Goal: Complete application form: Complete application form

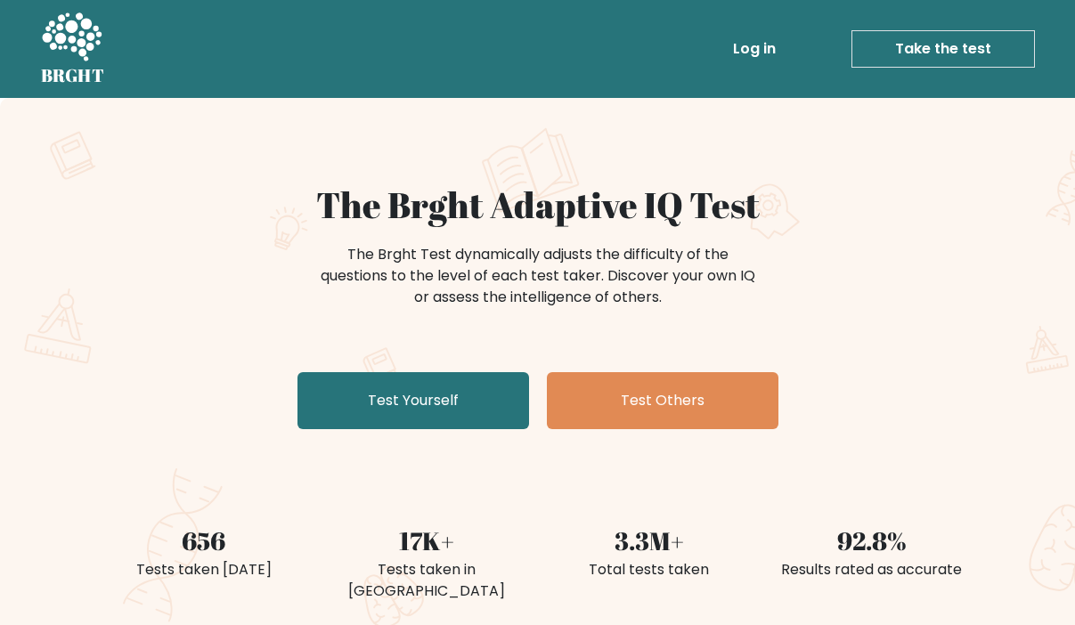
click at [942, 46] on link "Take the test" at bounding box center [944, 48] width 184 height 37
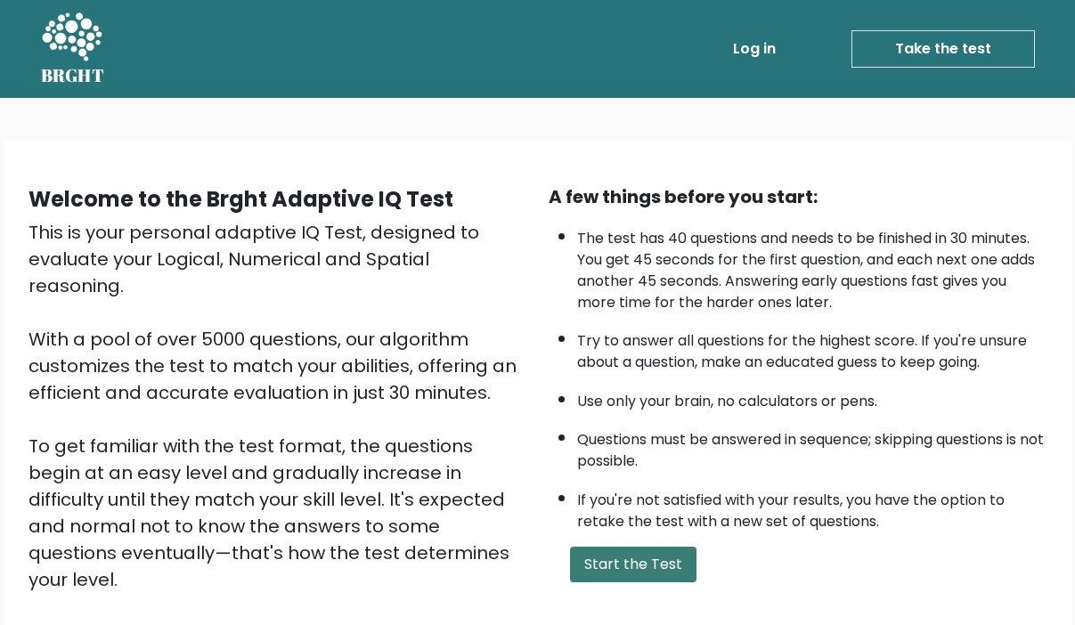
click at [635, 551] on button "Start the Test" at bounding box center [633, 565] width 126 height 36
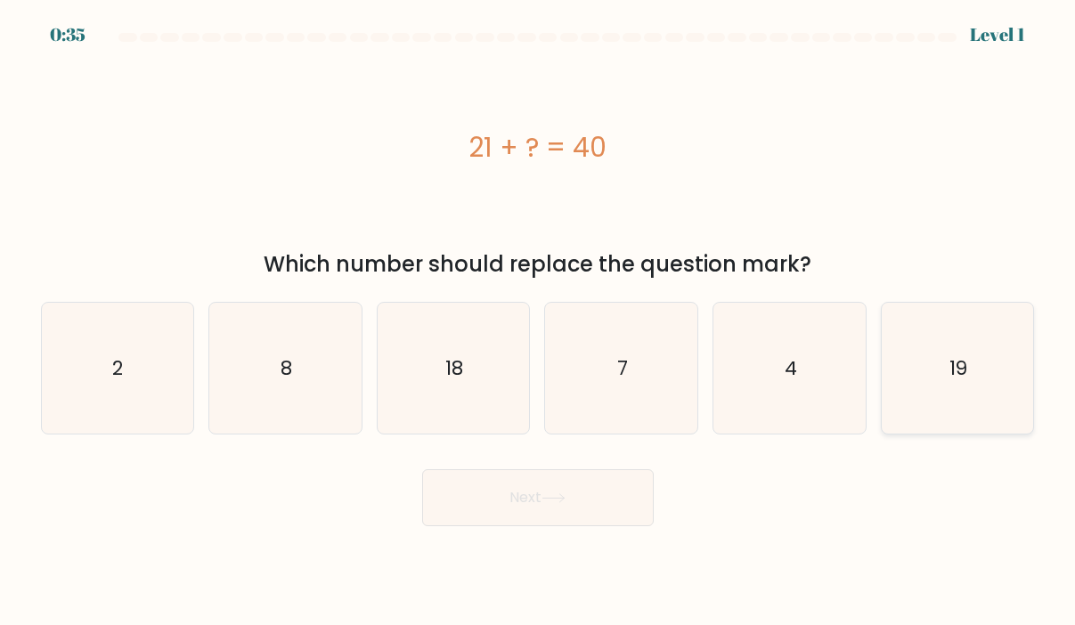
click at [972, 373] on icon "19" at bounding box center [958, 369] width 132 height 132
click at [539, 322] on input "f. 19" at bounding box center [538, 317] width 1 height 9
radio input "true"
click at [533, 495] on button "Next" at bounding box center [538, 497] width 232 height 57
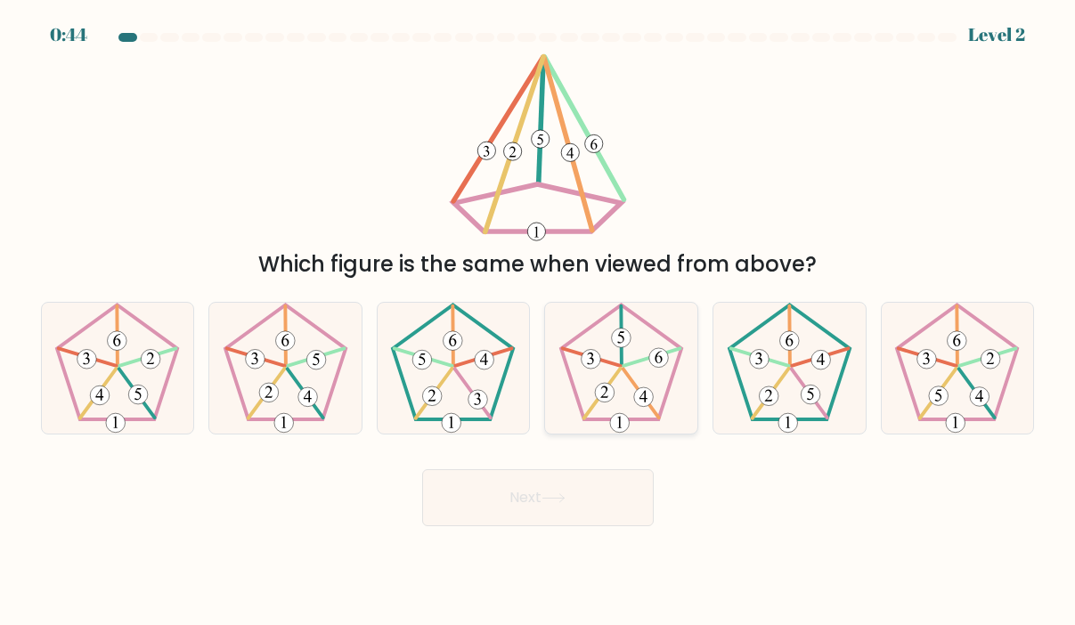
click at [632, 356] on icon at bounding box center [622, 369] width 132 height 132
click at [539, 322] on input "d." at bounding box center [538, 317] width 1 height 9
radio input "true"
click at [534, 491] on button "Next" at bounding box center [538, 497] width 232 height 57
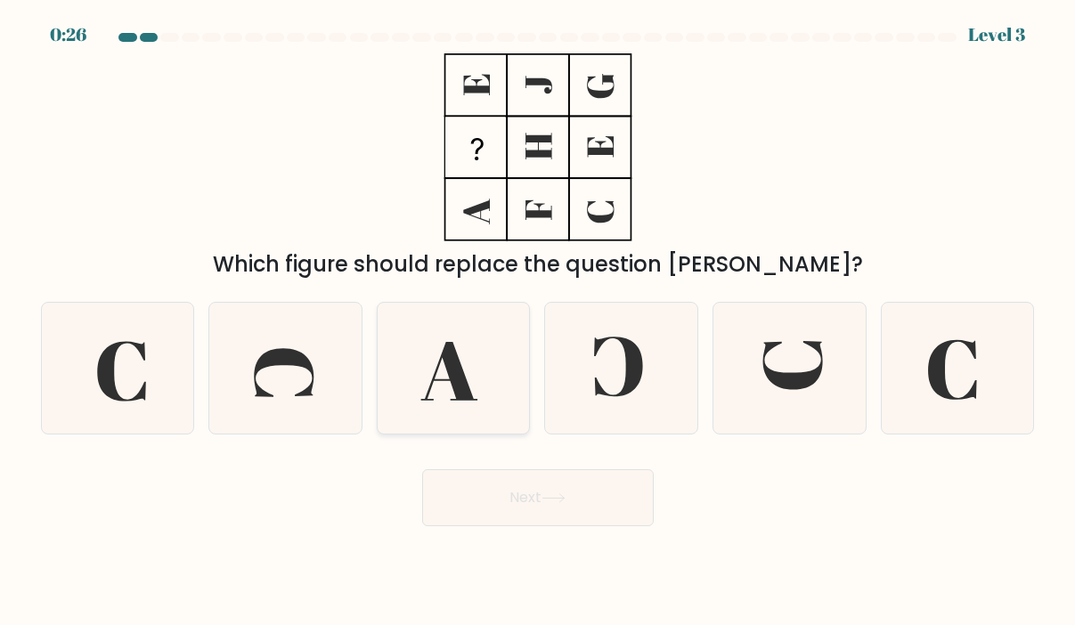
click at [462, 386] on icon at bounding box center [449, 371] width 57 height 59
click at [538, 322] on input "c." at bounding box center [538, 317] width 1 height 9
radio input "true"
click at [510, 502] on button "Next" at bounding box center [538, 497] width 232 height 57
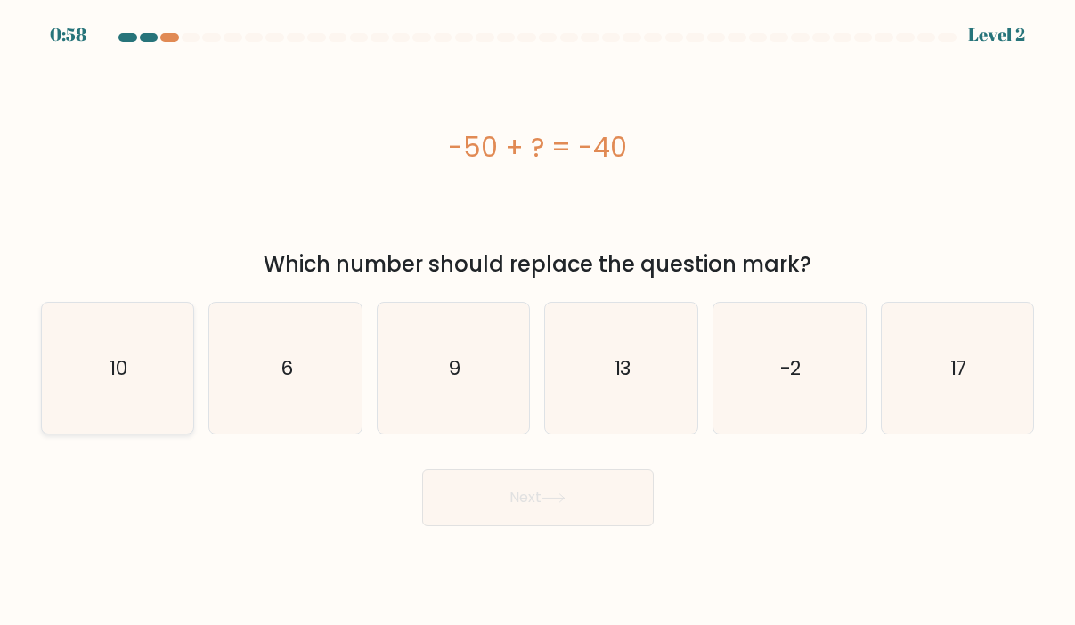
click at [140, 352] on icon "10" at bounding box center [118, 369] width 132 height 132
click at [538, 322] on input "a. 10" at bounding box center [538, 317] width 1 height 9
radio input "true"
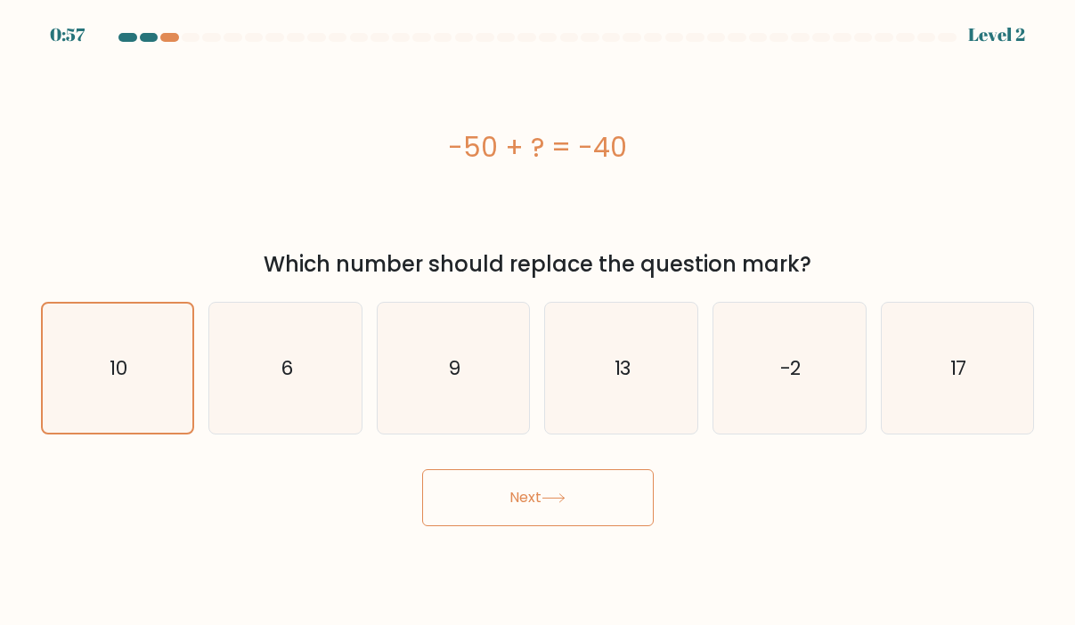
click at [482, 508] on button "Next" at bounding box center [538, 497] width 232 height 57
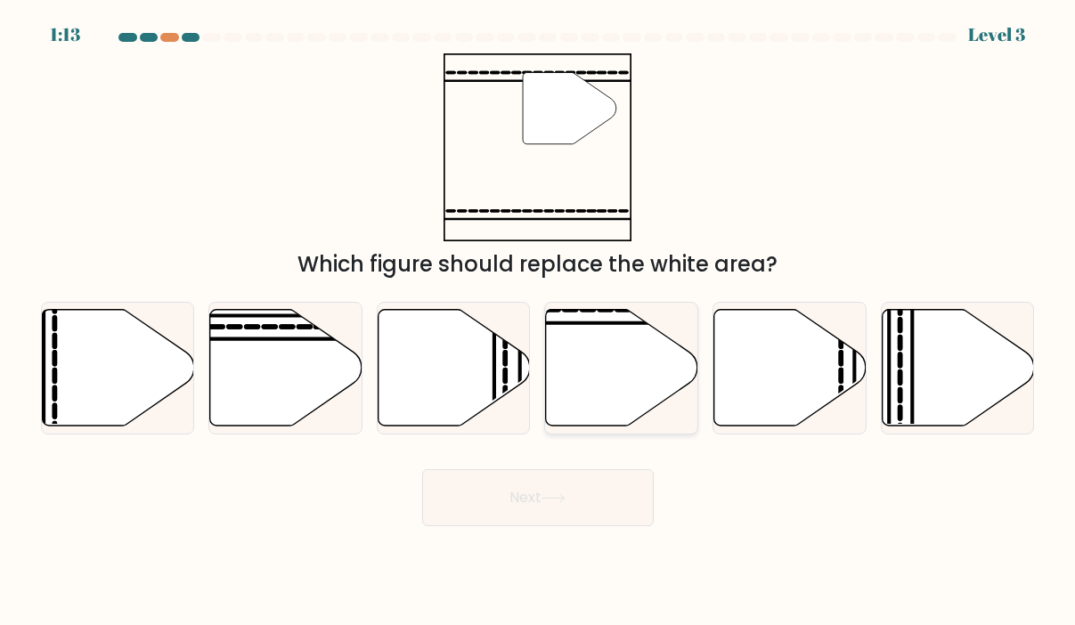
click at [598, 361] on icon at bounding box center [622, 367] width 152 height 117
click at [539, 322] on input "d." at bounding box center [538, 317] width 1 height 9
radio input "true"
click at [518, 506] on button "Next" at bounding box center [538, 497] width 232 height 57
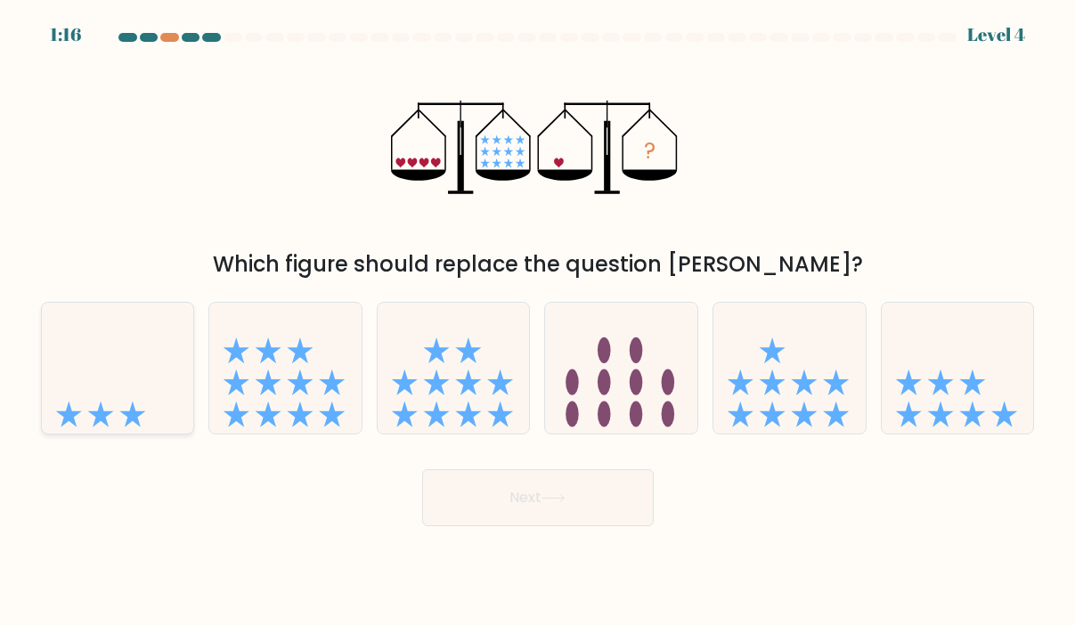
click at [151, 408] on icon at bounding box center [118, 369] width 152 height 126
click at [538, 322] on input "a." at bounding box center [538, 317] width 1 height 9
radio input "true"
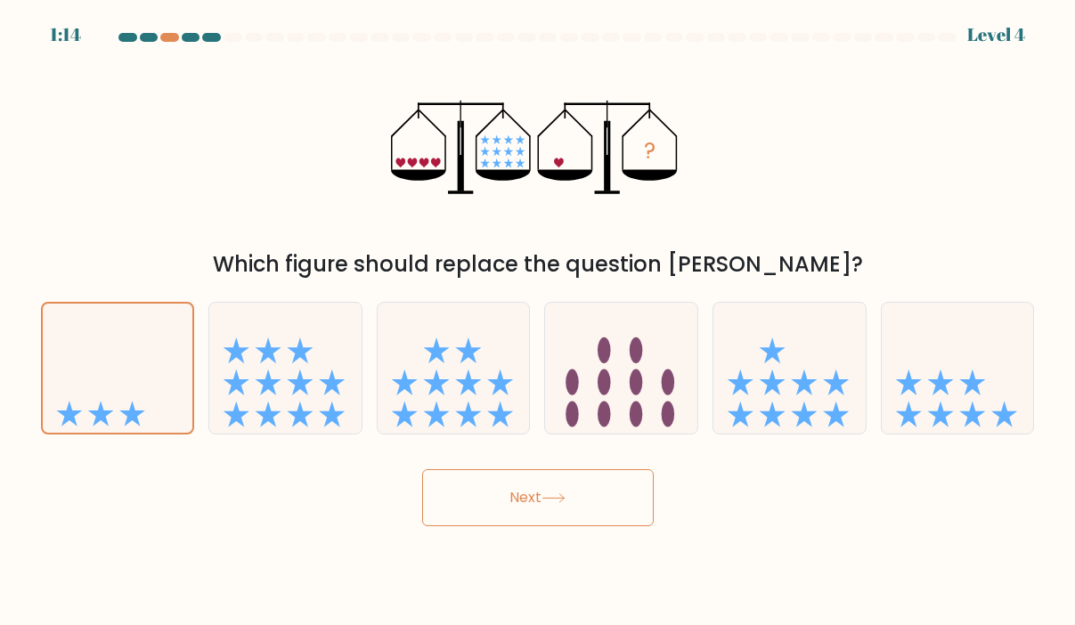
click at [595, 470] on button "Next" at bounding box center [538, 497] width 232 height 57
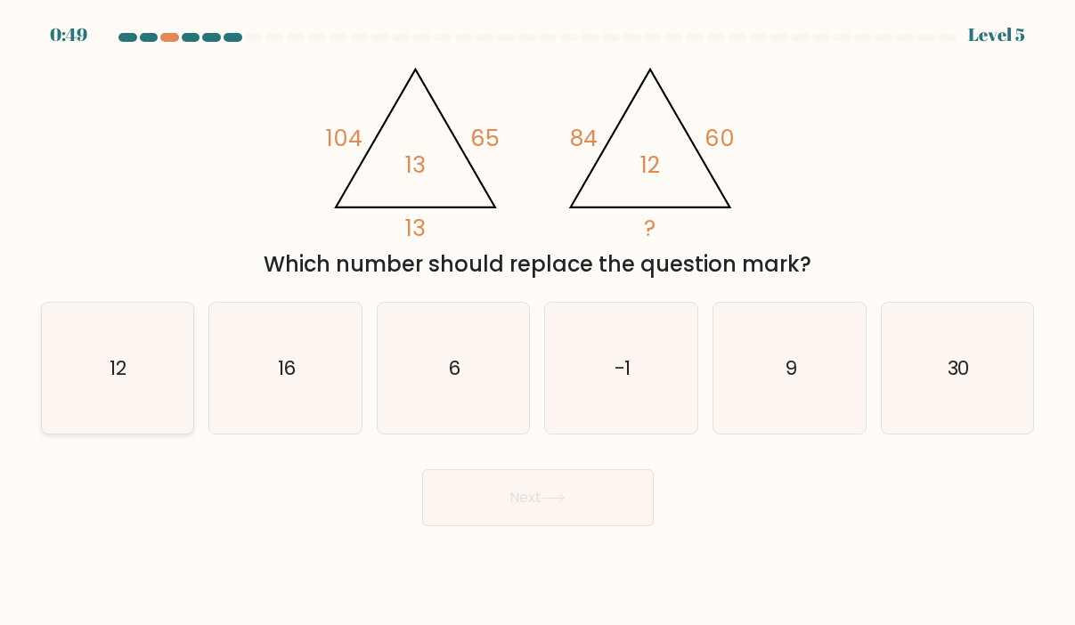
click at [121, 355] on text "12" at bounding box center [119, 369] width 18 height 28
click at [538, 322] on input "a. 12" at bounding box center [538, 317] width 1 height 9
radio input "true"
click at [562, 492] on button "Next" at bounding box center [538, 497] width 232 height 57
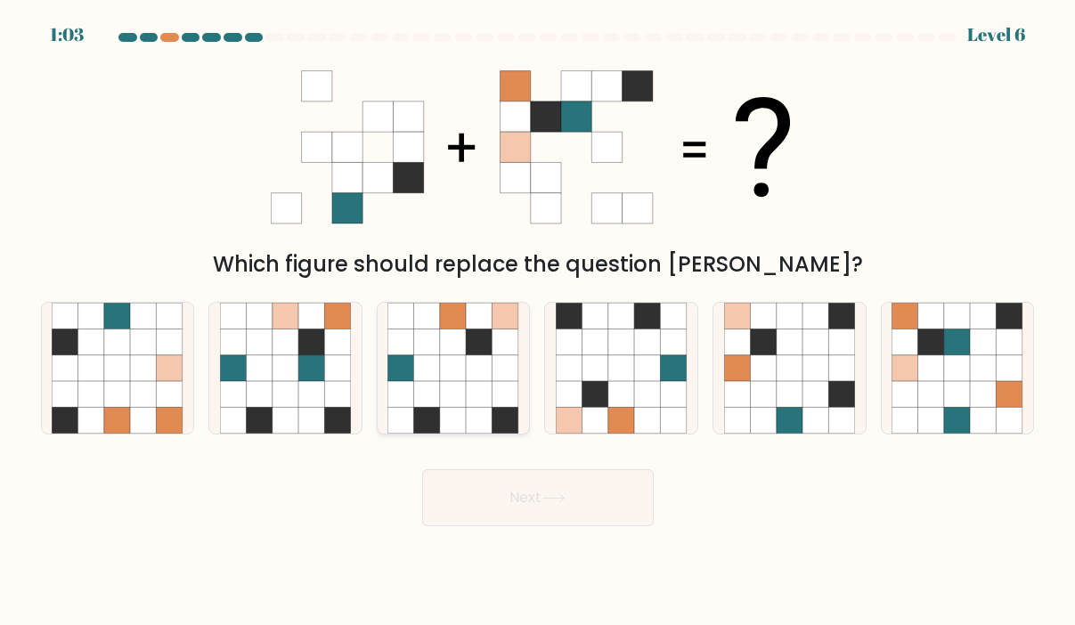
click at [461, 354] on icon at bounding box center [453, 342] width 26 height 26
click at [538, 322] on input "c." at bounding box center [538, 317] width 1 height 9
radio input "true"
click at [523, 495] on button "Next" at bounding box center [538, 497] width 232 height 57
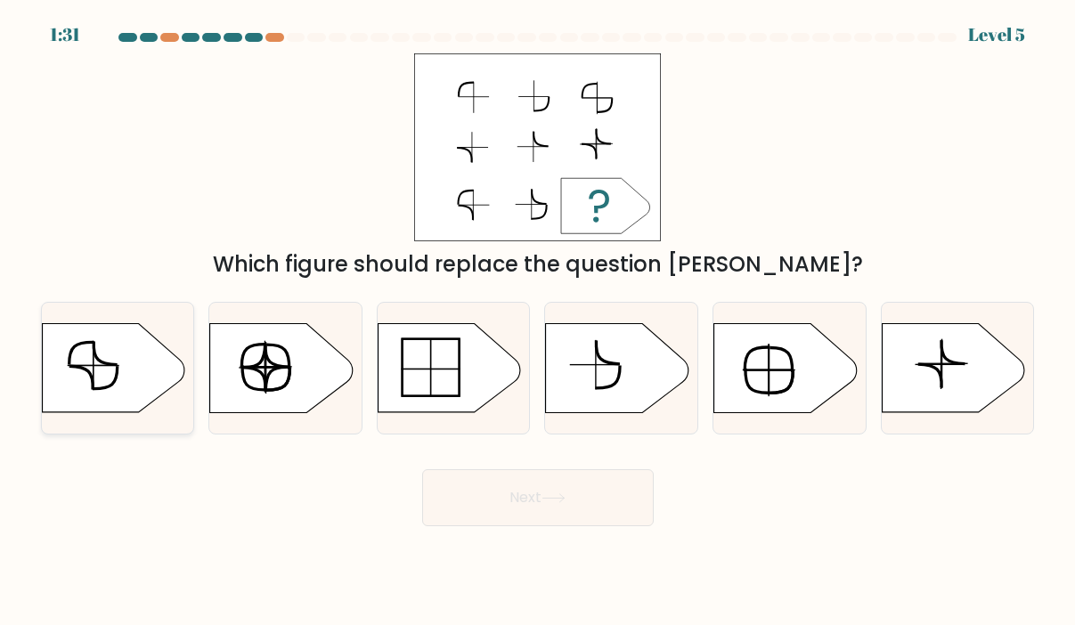
click at [144, 387] on icon at bounding box center [113, 368] width 143 height 89
click at [538, 322] on input "a." at bounding box center [538, 317] width 1 height 9
radio input "true"
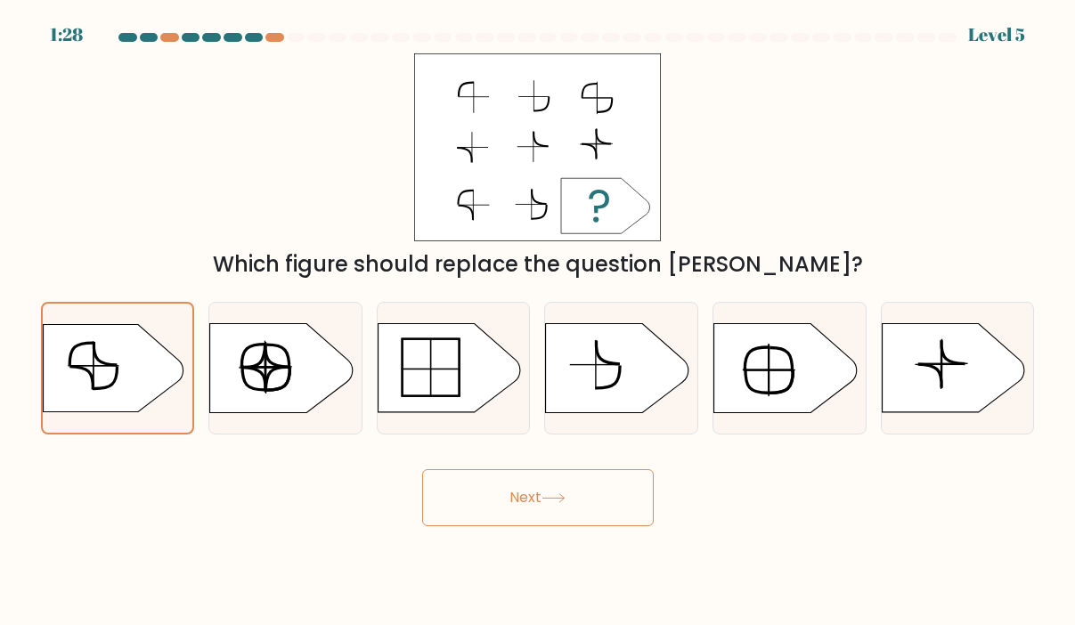
click at [556, 494] on icon at bounding box center [554, 499] width 24 height 10
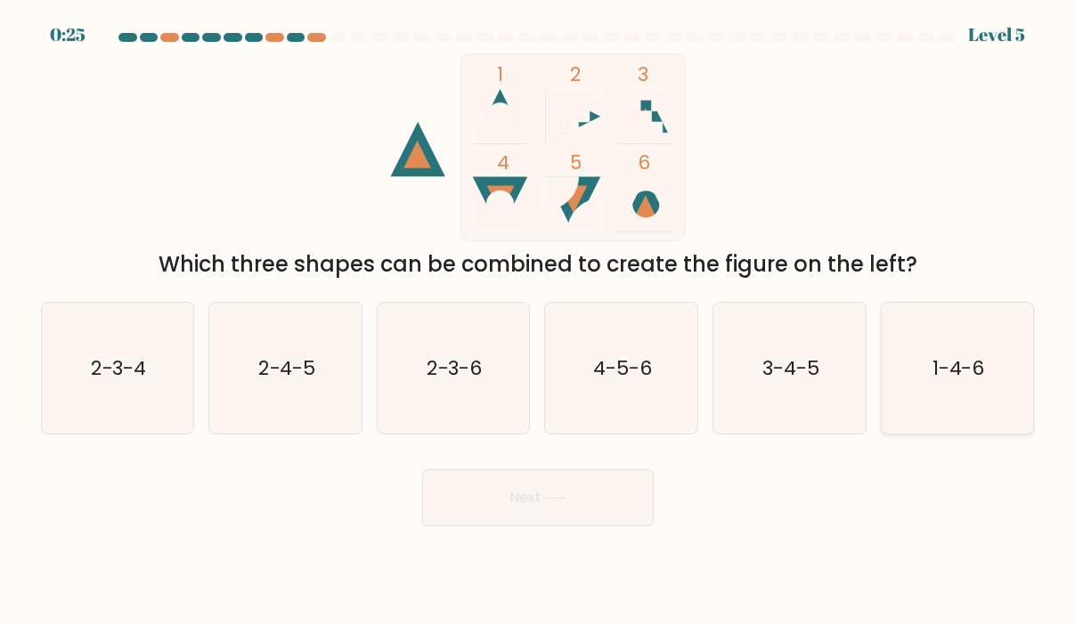
click at [958, 389] on icon "1-4-6" at bounding box center [958, 369] width 132 height 132
click at [539, 322] on input "f. 1-4-6" at bounding box center [538, 317] width 1 height 9
radio input "true"
click at [552, 505] on button "Next" at bounding box center [538, 497] width 232 height 57
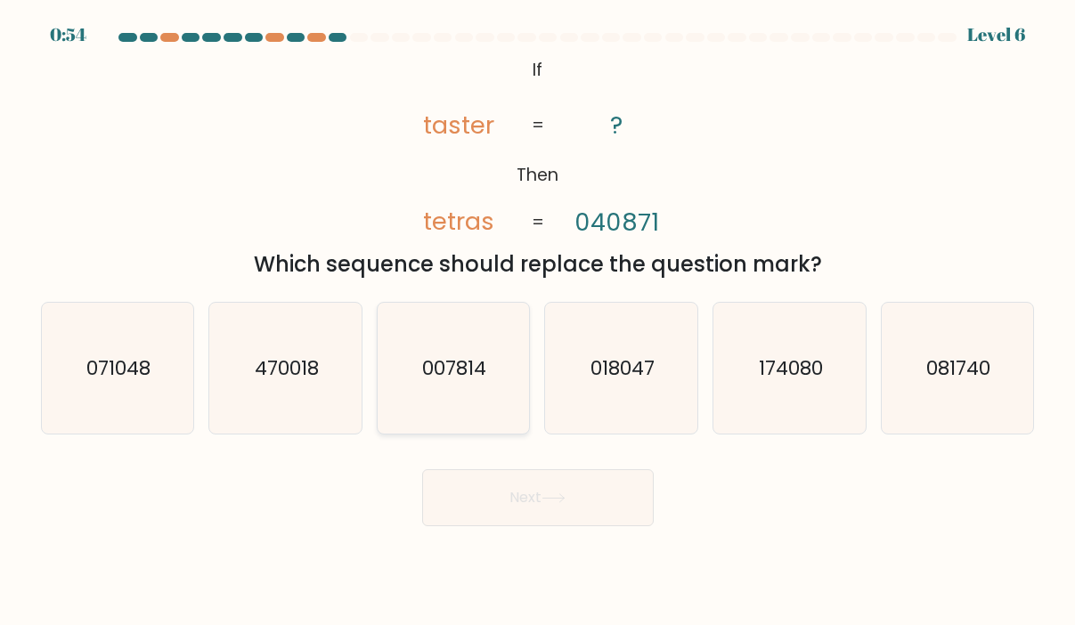
click at [469, 370] on text "007814" at bounding box center [455, 369] width 64 height 28
click at [538, 322] on input "c. 007814" at bounding box center [538, 317] width 1 height 9
radio input "true"
click at [556, 505] on button "Next" at bounding box center [538, 497] width 232 height 57
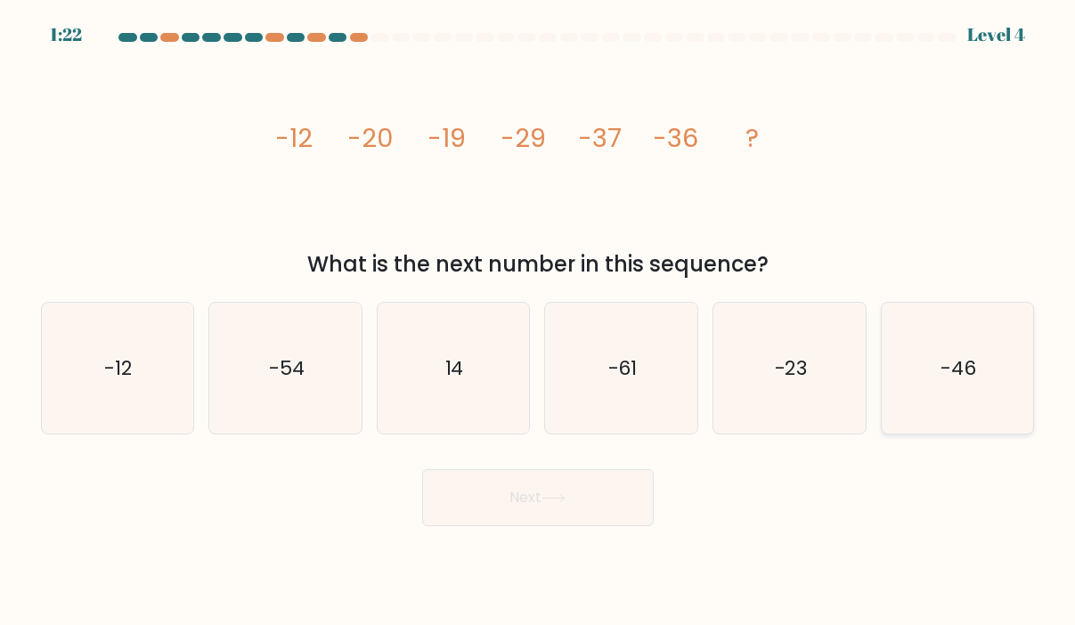
click at [964, 371] on text "-46" at bounding box center [960, 369] width 36 height 28
click at [539, 322] on input "f. -46" at bounding box center [538, 317] width 1 height 9
radio input "true"
click at [573, 500] on button "Next" at bounding box center [538, 497] width 232 height 57
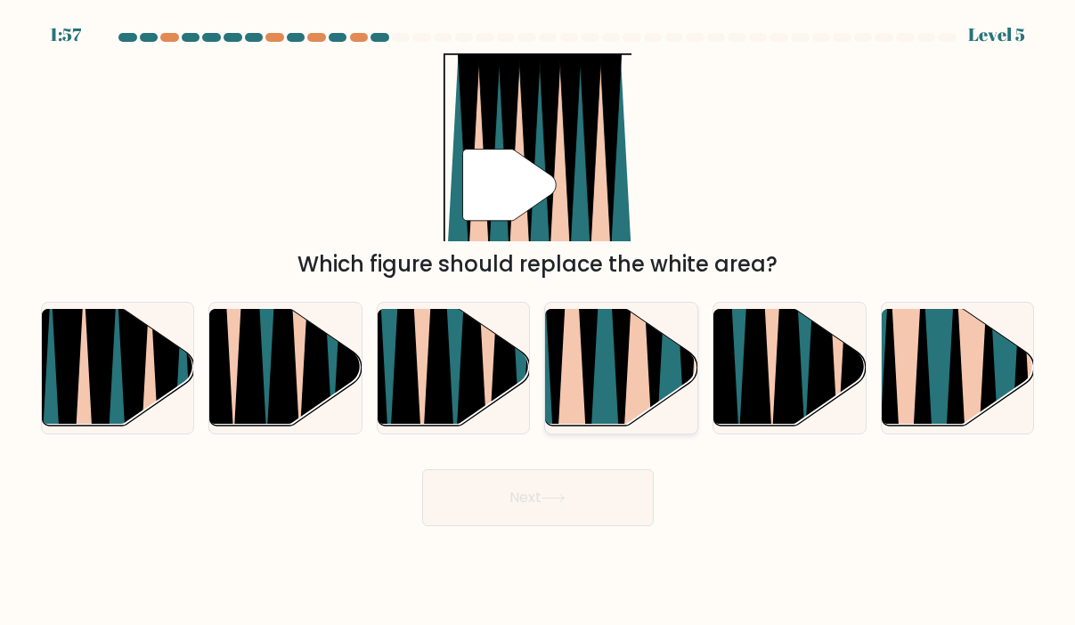
click at [622, 363] on icon at bounding box center [622, 307] width 35 height 305
click at [539, 322] on input "d." at bounding box center [538, 317] width 1 height 9
radio input "true"
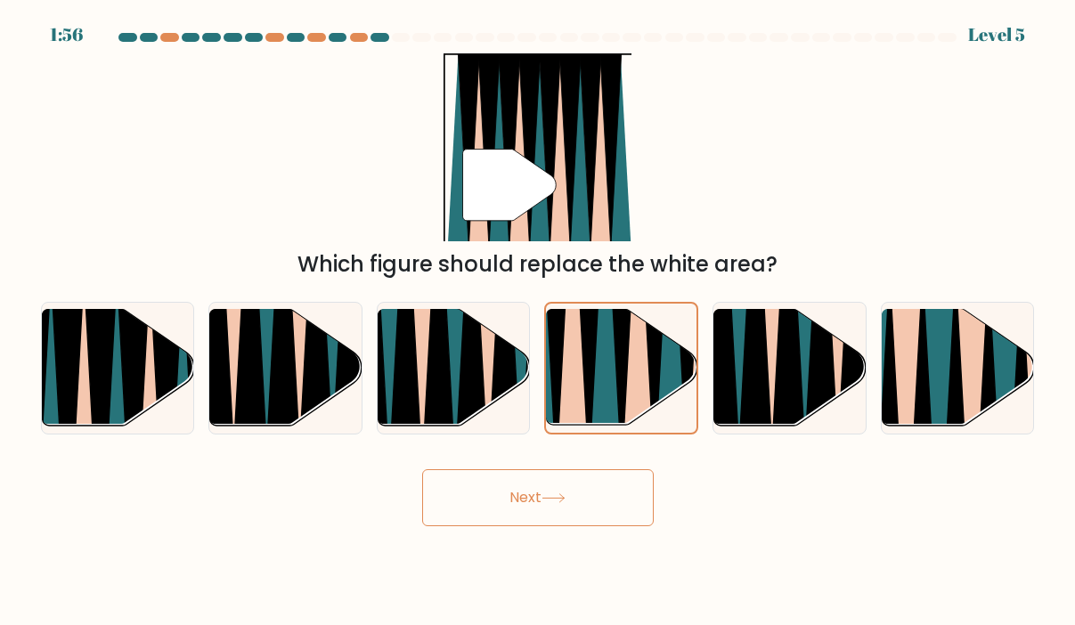
click at [517, 514] on button "Next" at bounding box center [538, 497] width 232 height 57
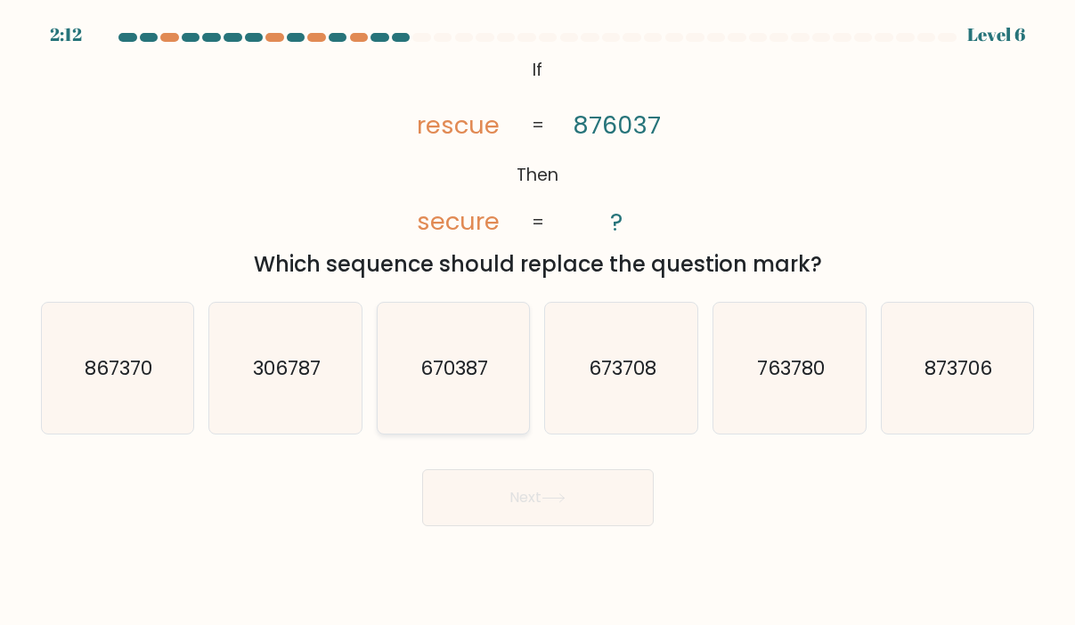
click at [473, 356] on text "670387" at bounding box center [455, 369] width 68 height 28
click at [538, 322] on input "c. 670387" at bounding box center [538, 317] width 1 height 9
radio input "true"
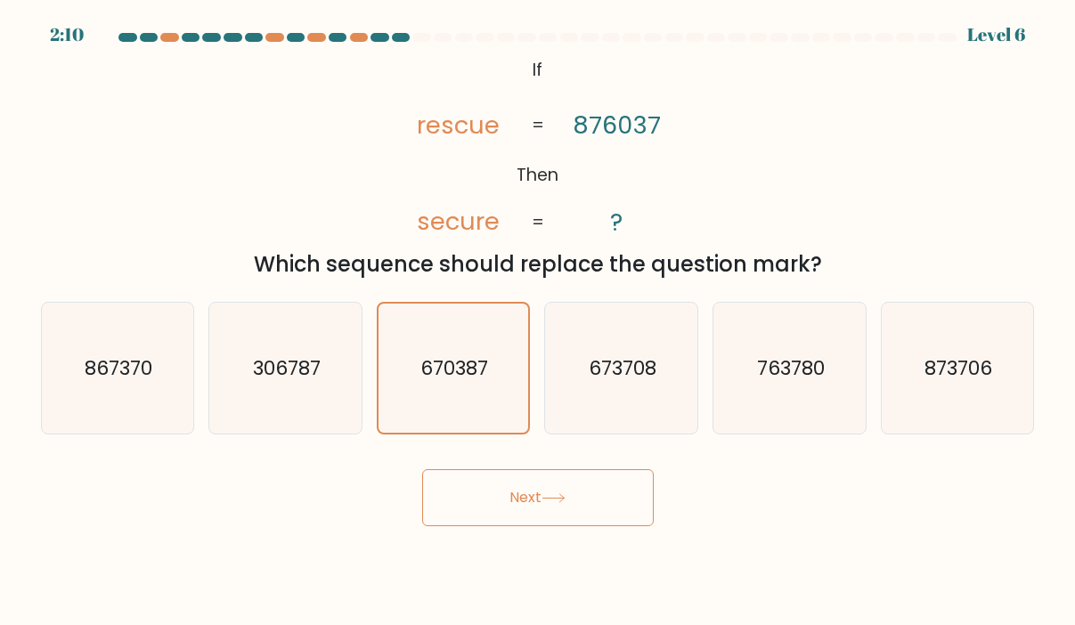
click at [511, 510] on button "Next" at bounding box center [538, 497] width 232 height 57
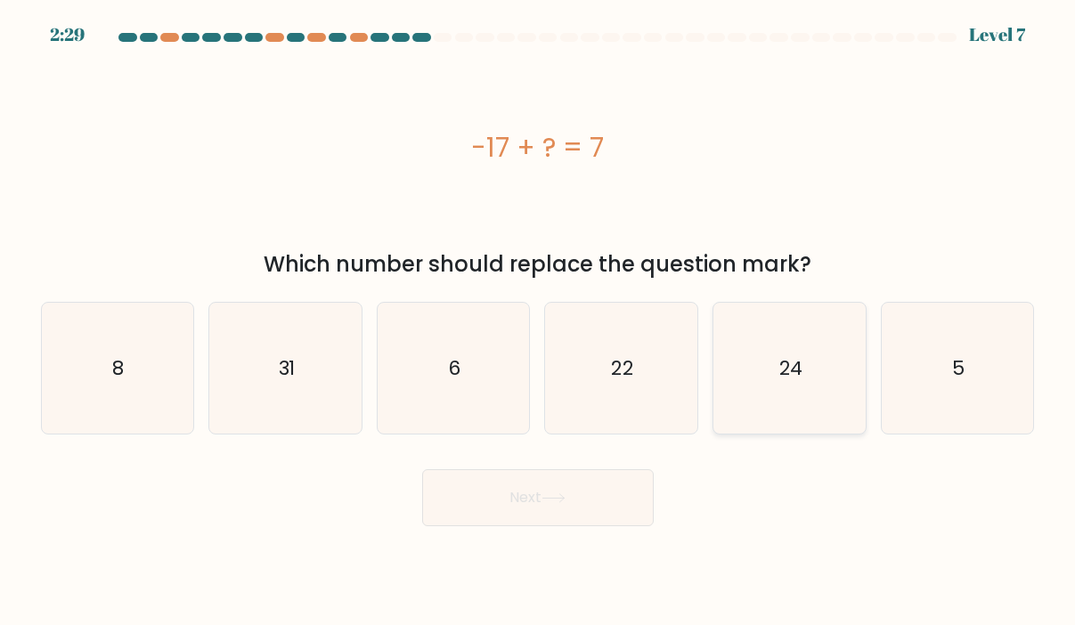
click at [778, 379] on icon "24" at bounding box center [790, 369] width 132 height 132
click at [539, 322] on input "e. 24" at bounding box center [538, 317] width 1 height 9
radio input "true"
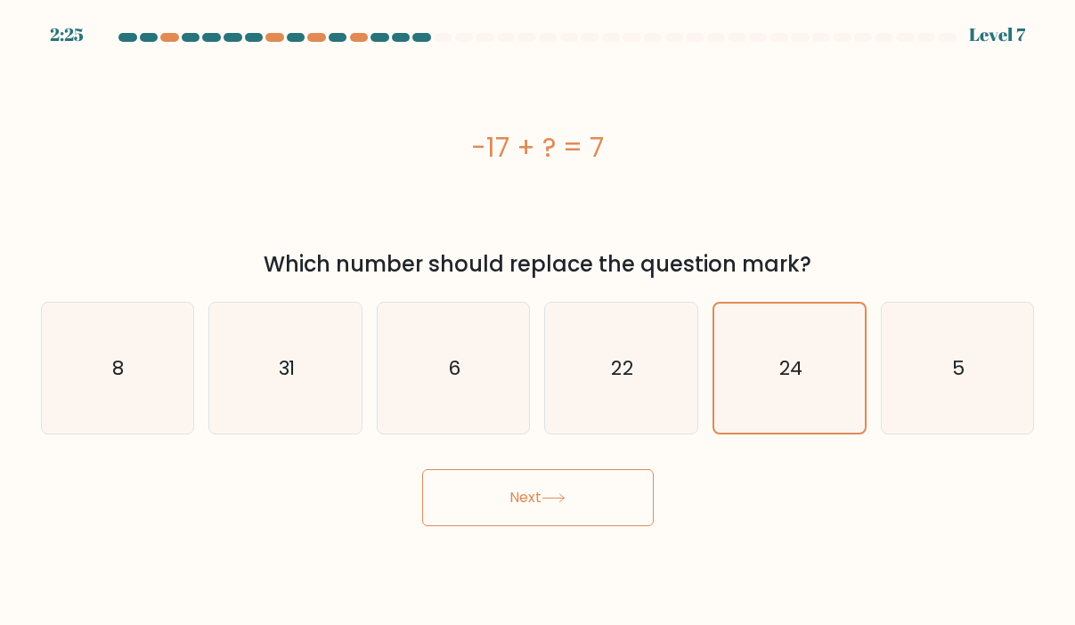
click at [502, 510] on button "Next" at bounding box center [538, 497] width 232 height 57
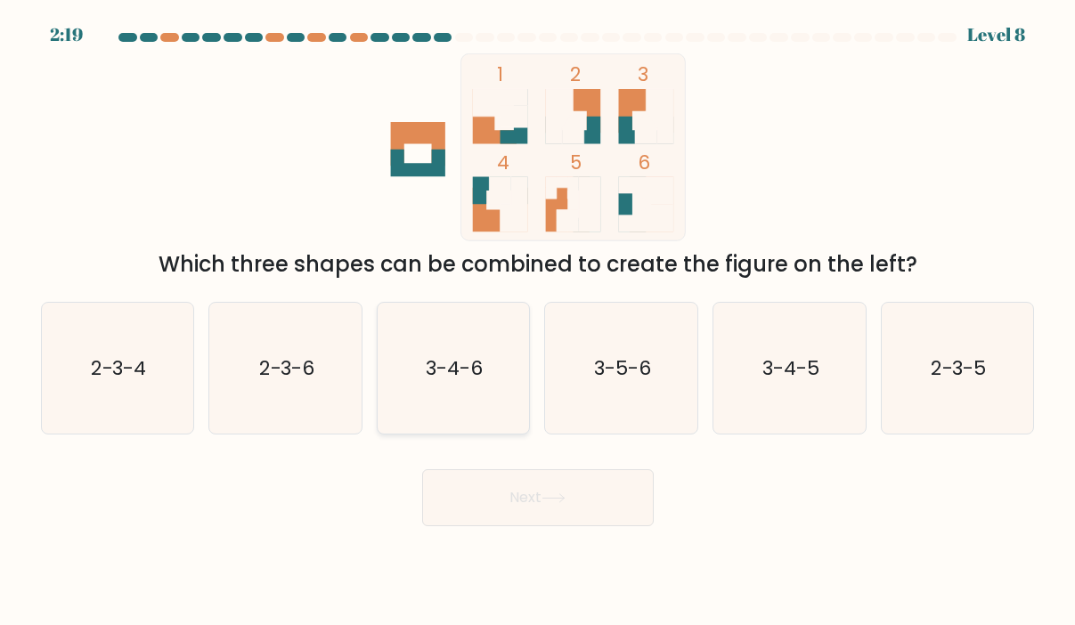
click at [479, 363] on text "3-4-6" at bounding box center [455, 369] width 57 height 28
click at [538, 322] on input "c. 3-4-6" at bounding box center [538, 317] width 1 height 9
radio input "true"
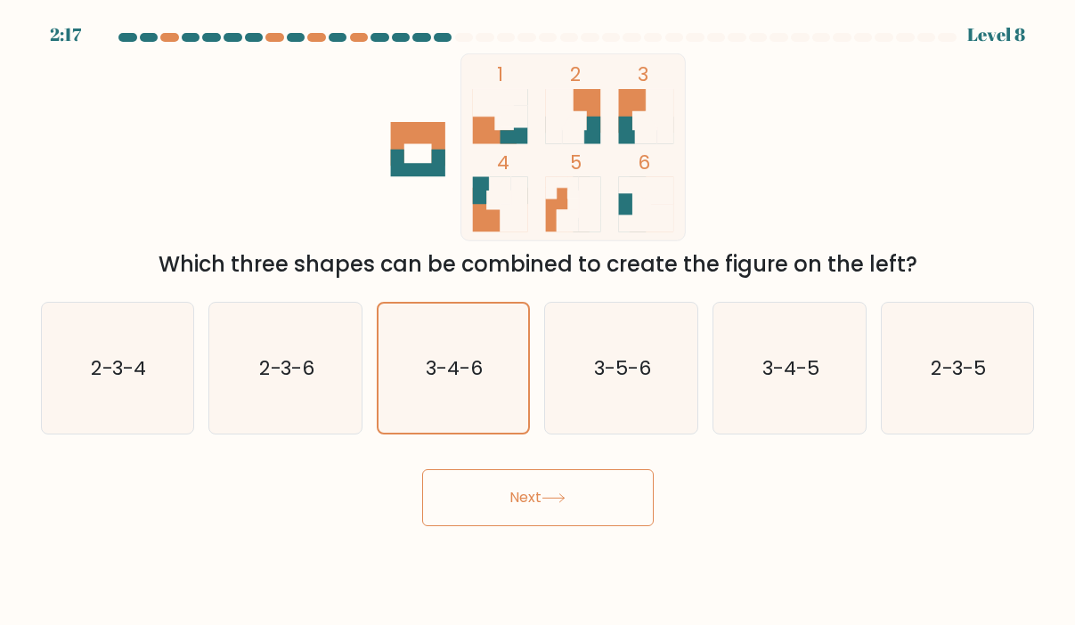
click at [525, 494] on button "Next" at bounding box center [538, 497] width 232 height 57
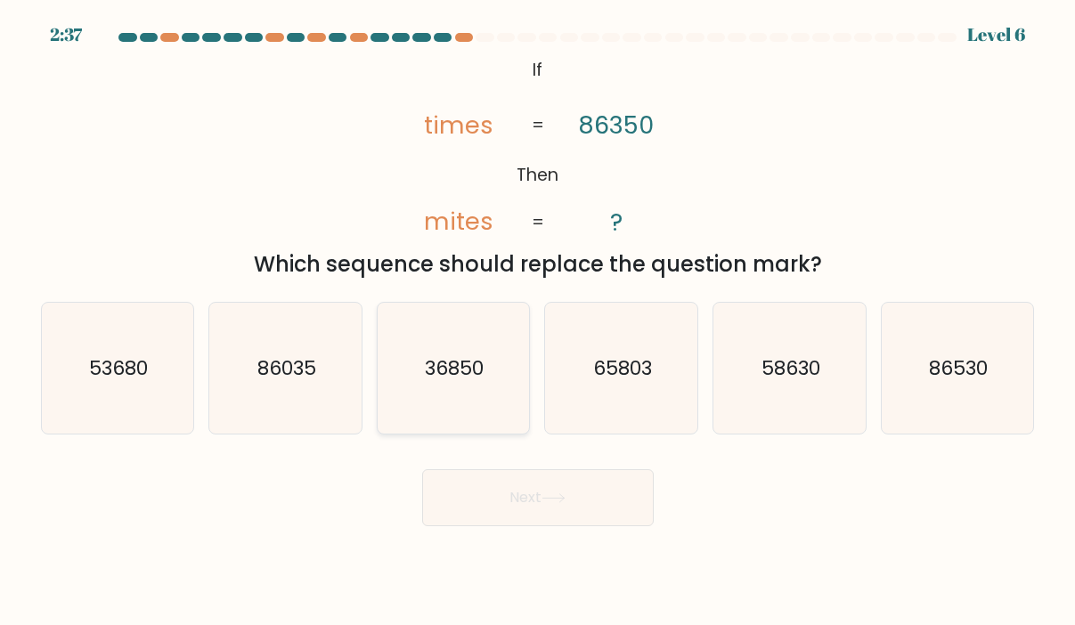
click at [450, 376] on text "36850" at bounding box center [455, 369] width 59 height 28
click at [538, 322] on input "c. 36850" at bounding box center [538, 317] width 1 height 9
radio input "true"
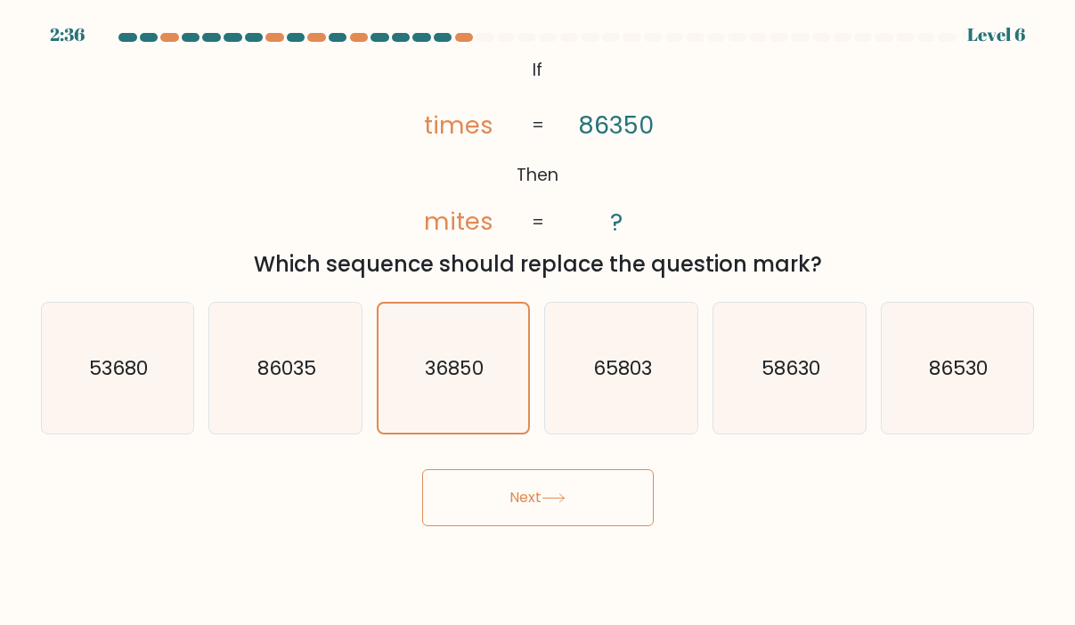
click at [533, 510] on button "Next" at bounding box center [538, 497] width 232 height 57
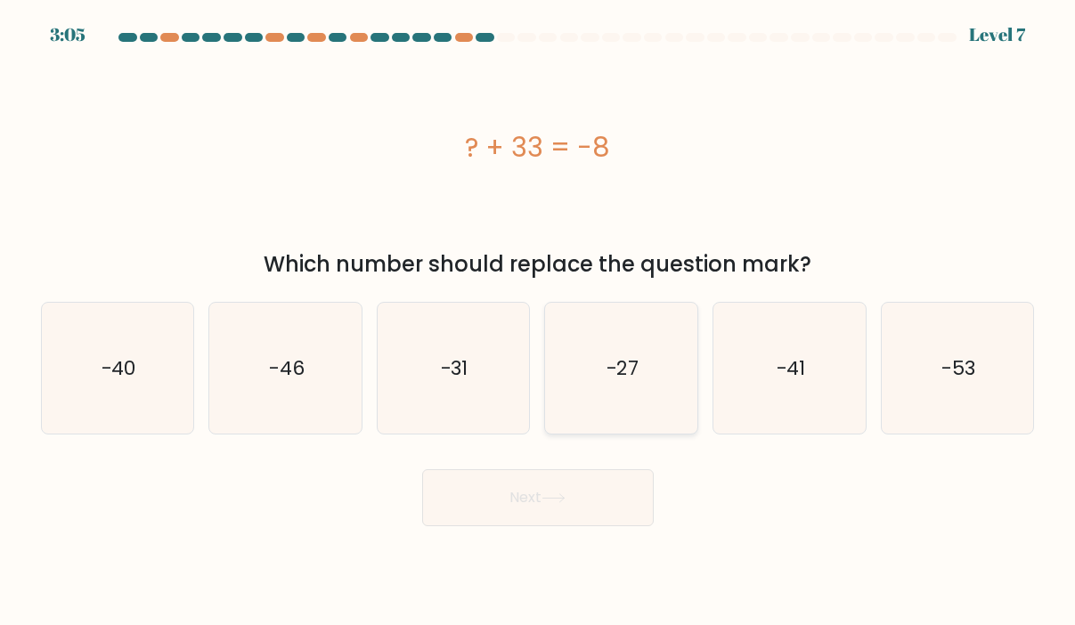
click at [604, 372] on icon "-27" at bounding box center [622, 369] width 132 height 132
click at [539, 322] on input "d. -27" at bounding box center [538, 317] width 1 height 9
radio input "true"
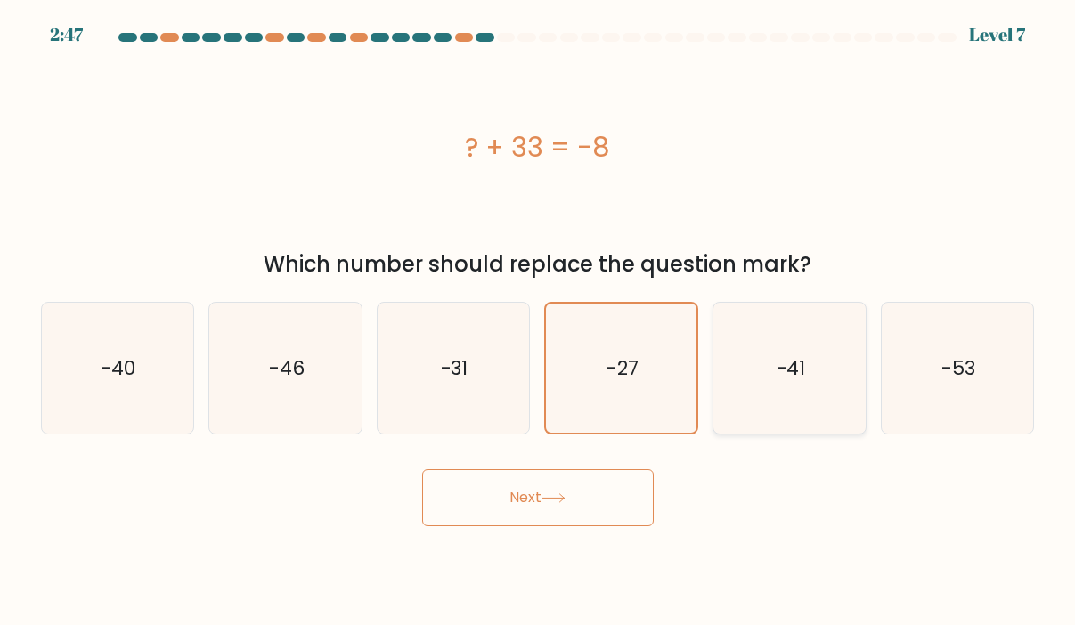
click at [790, 354] on icon "-41" at bounding box center [790, 369] width 132 height 132
click at [539, 322] on input "e. -41" at bounding box center [538, 317] width 1 height 9
radio input "true"
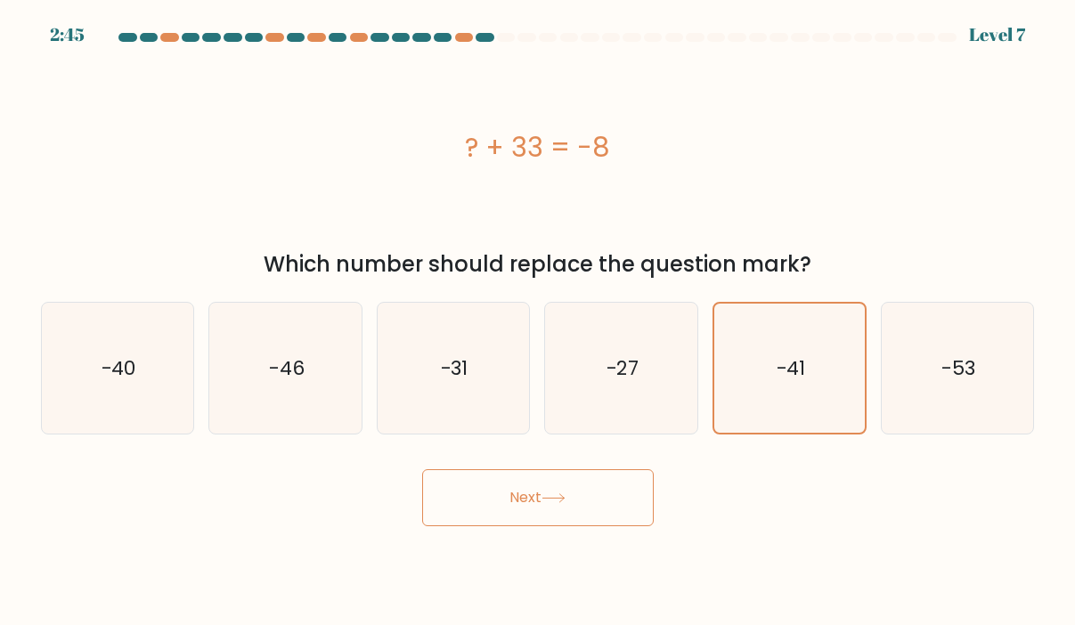
click at [531, 500] on button "Next" at bounding box center [538, 497] width 232 height 57
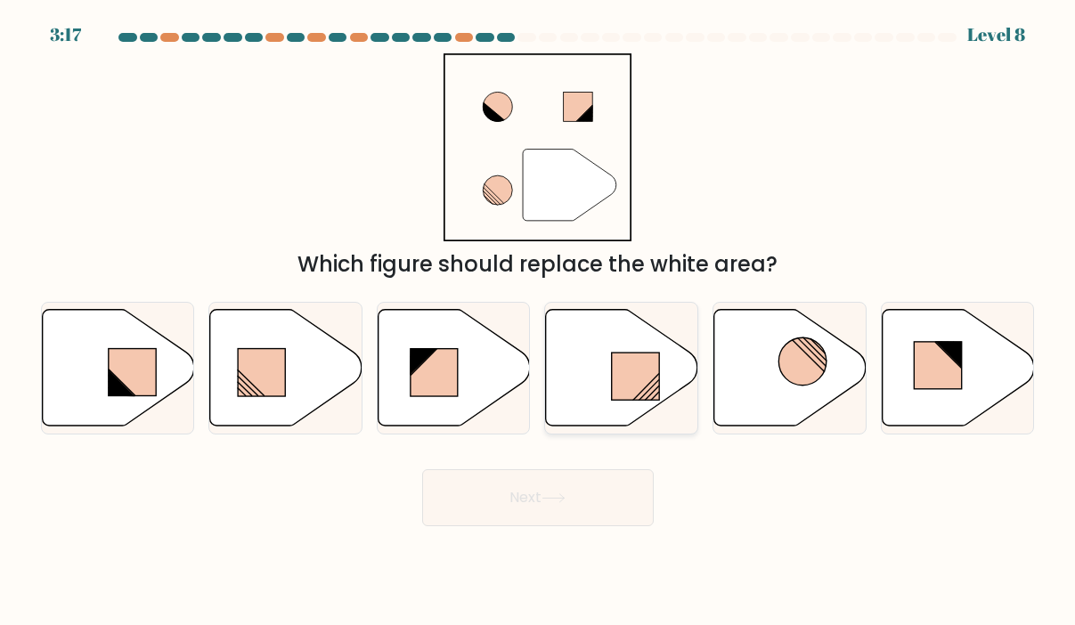
click at [620, 374] on rect at bounding box center [636, 376] width 48 height 47
click at [539, 322] on input "d." at bounding box center [538, 317] width 1 height 9
radio input "true"
click at [542, 494] on button "Next" at bounding box center [538, 497] width 232 height 57
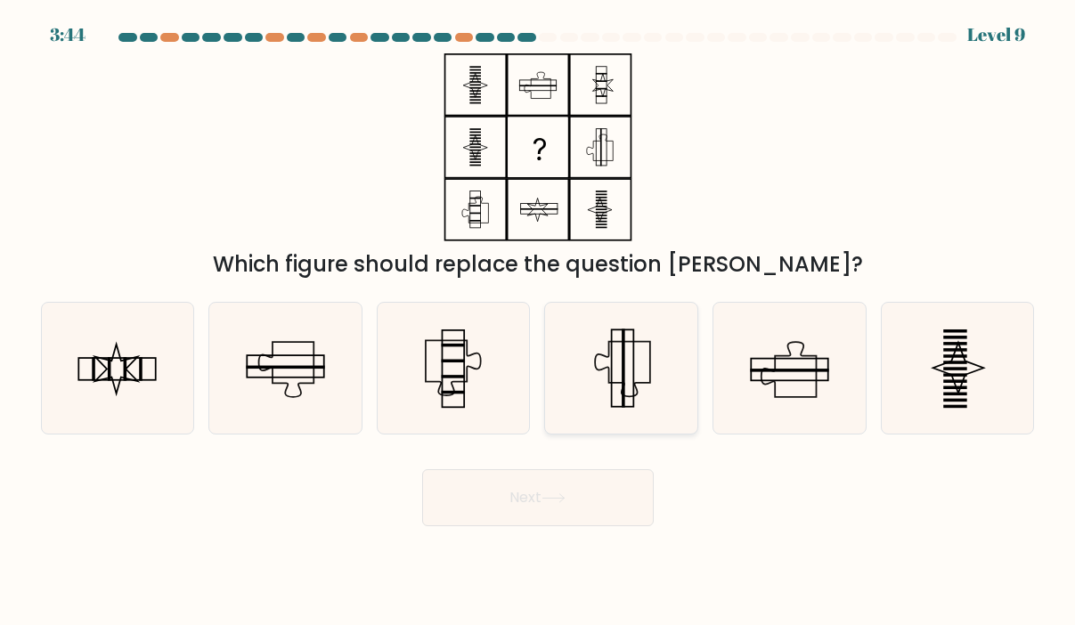
click at [623, 364] on rect at bounding box center [624, 368] width 4 height 79
click at [539, 322] on input "d." at bounding box center [538, 317] width 1 height 9
radio input "true"
click at [506, 492] on button "Next" at bounding box center [538, 497] width 232 height 57
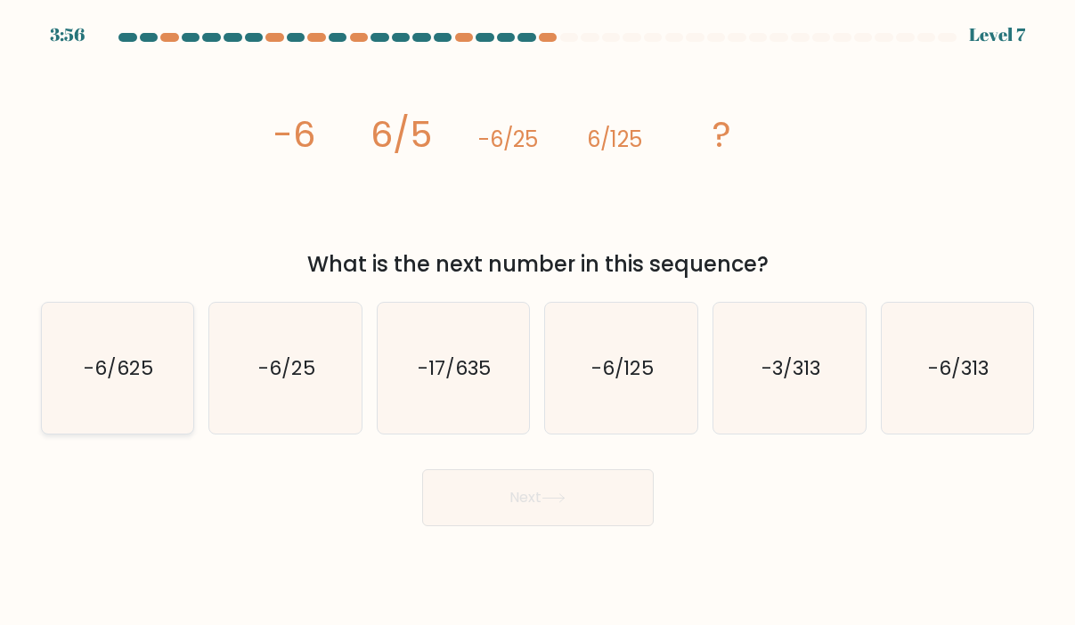
click at [110, 387] on icon "-6/625" at bounding box center [118, 369] width 132 height 132
click at [538, 322] on input "a. -6/625" at bounding box center [538, 317] width 1 height 9
radio input "true"
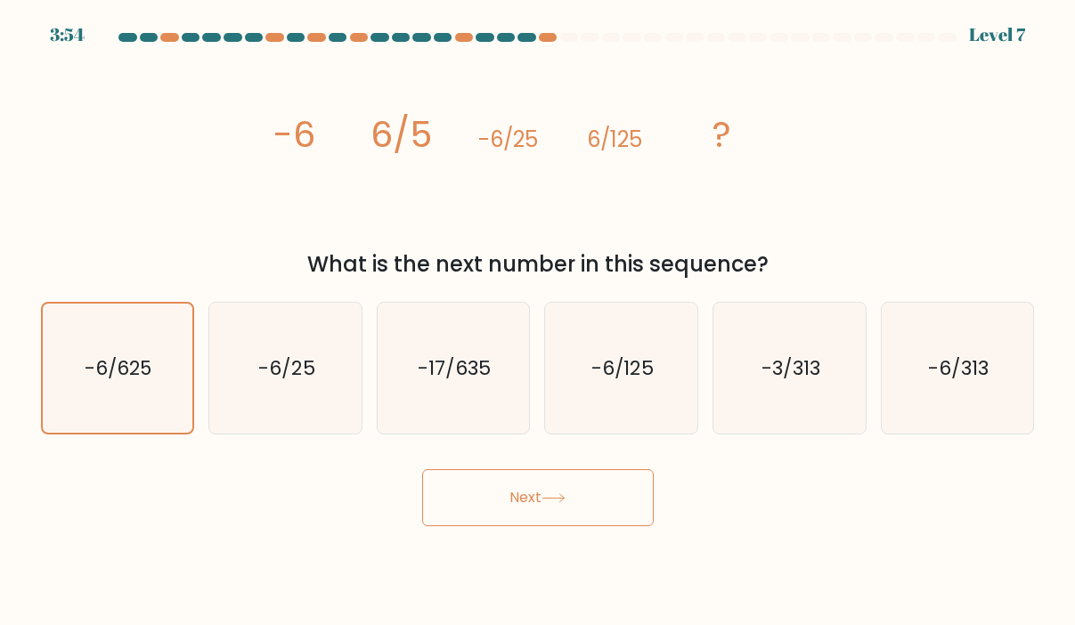
click at [498, 506] on button "Next" at bounding box center [538, 497] width 232 height 57
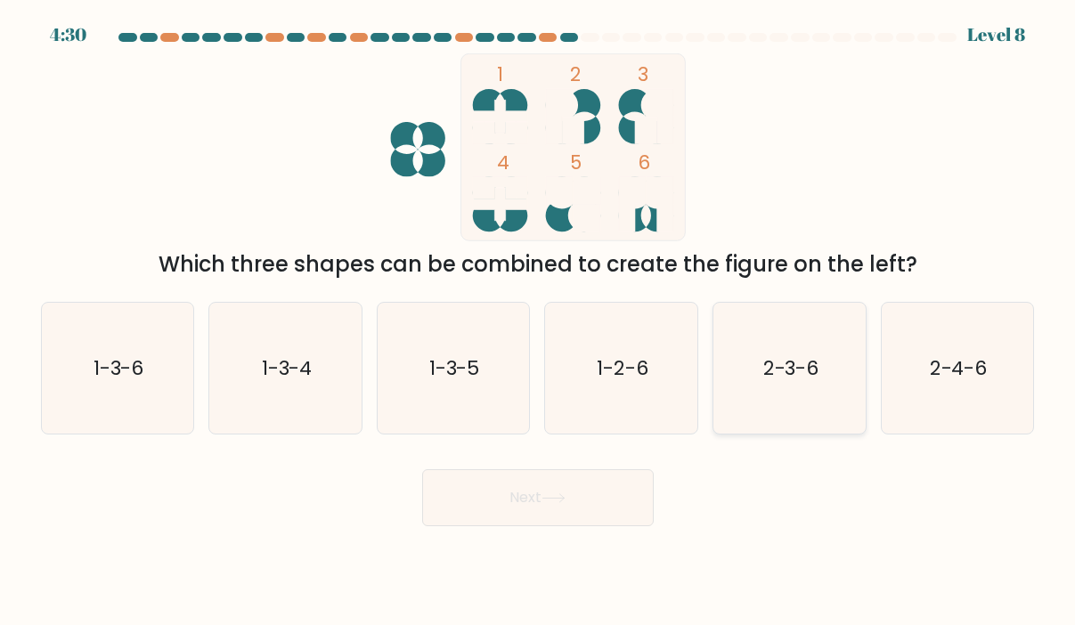
click at [806, 371] on text "2-3-6" at bounding box center [791, 369] width 56 height 28
click at [539, 322] on input "e. 2-3-6" at bounding box center [538, 317] width 1 height 9
radio input "true"
click at [476, 510] on button "Next" at bounding box center [538, 497] width 232 height 57
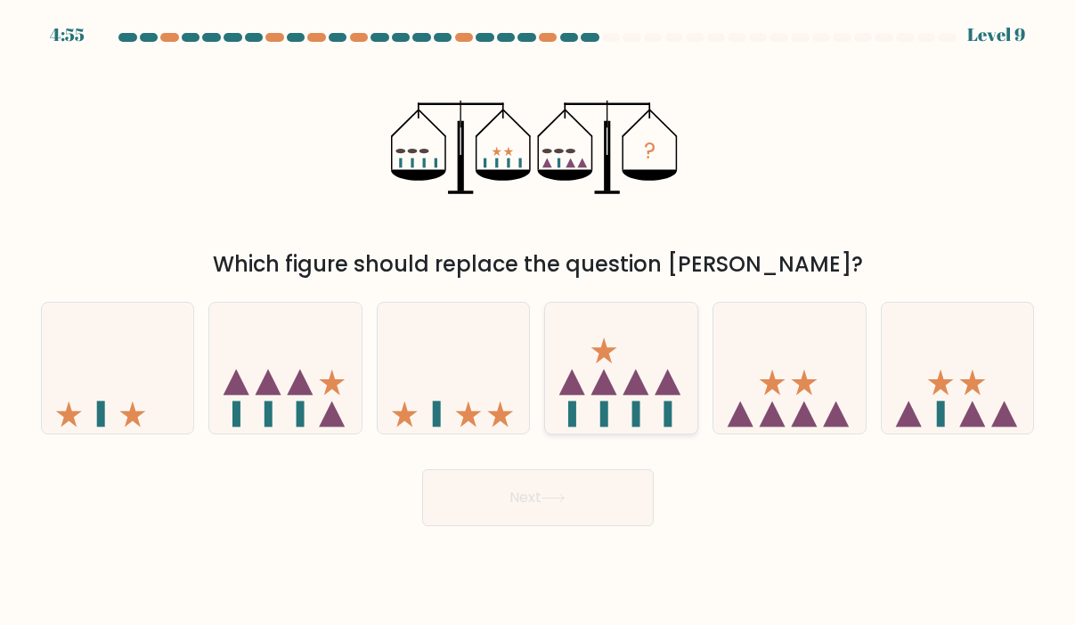
click at [632, 397] on icon at bounding box center [621, 369] width 152 height 126
click at [539, 322] on input "d." at bounding box center [538, 317] width 1 height 9
radio input "true"
click at [566, 502] on icon at bounding box center [554, 499] width 24 height 10
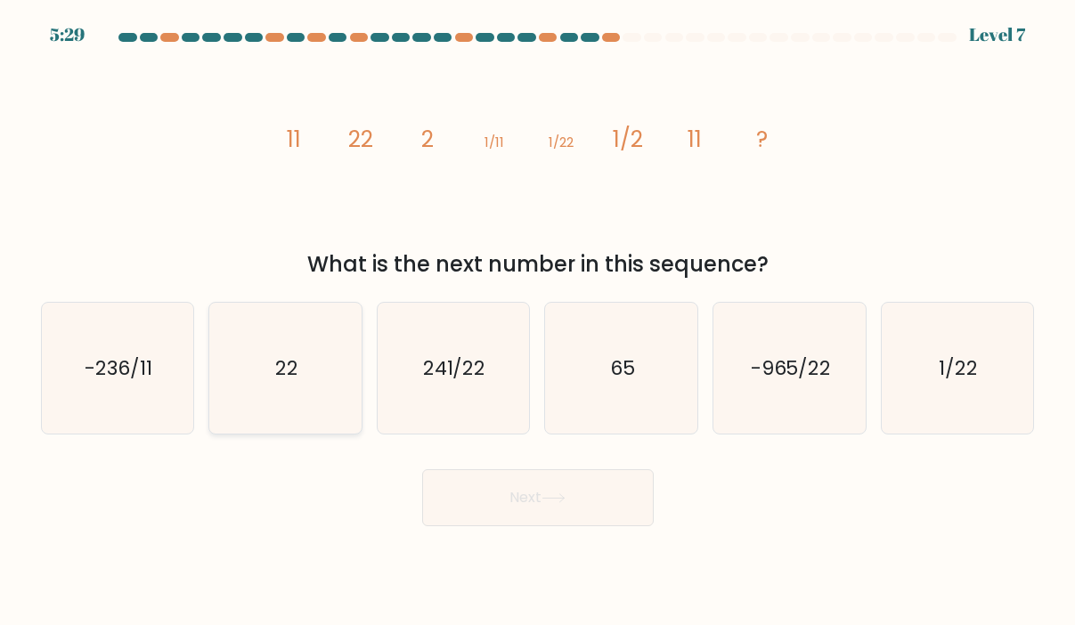
click at [331, 305] on icon "22" at bounding box center [286, 369] width 132 height 132
click at [538, 313] on input "b. 22" at bounding box center [538, 317] width 1 height 9
radio input "true"
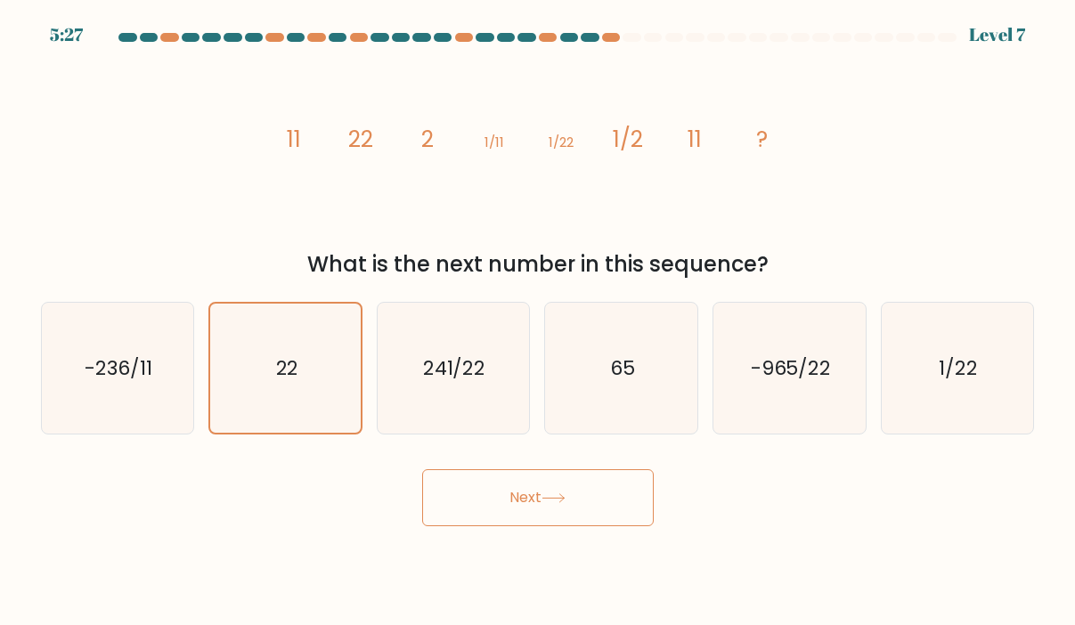
click at [559, 494] on icon at bounding box center [554, 499] width 24 height 10
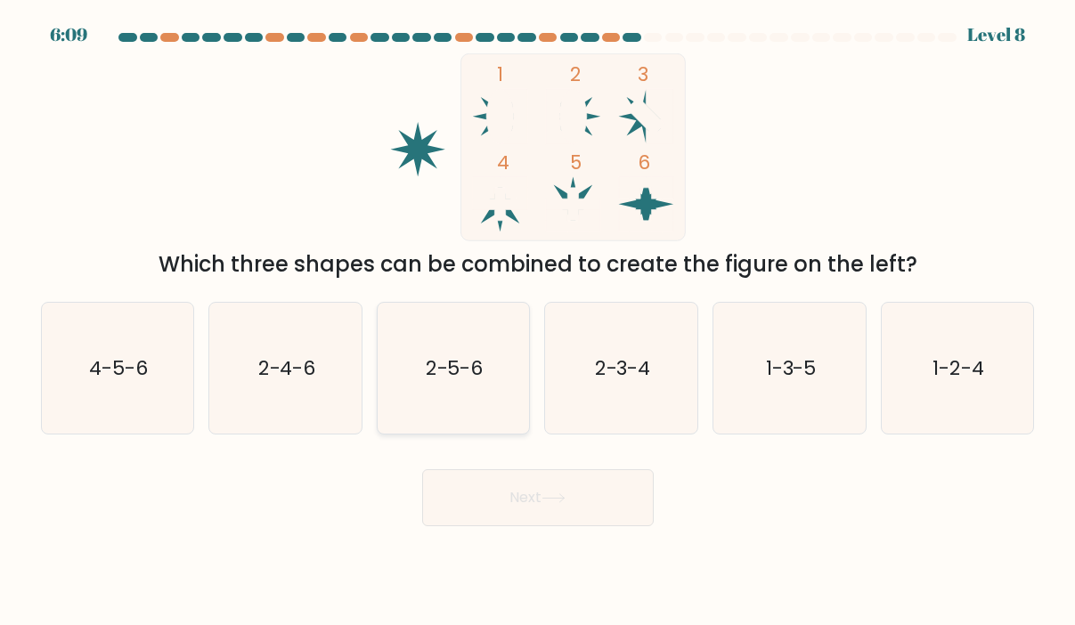
click at [494, 378] on icon "2-5-6" at bounding box center [453, 369] width 132 height 132
click at [538, 322] on input "c. 2-5-6" at bounding box center [538, 317] width 1 height 9
radio input "true"
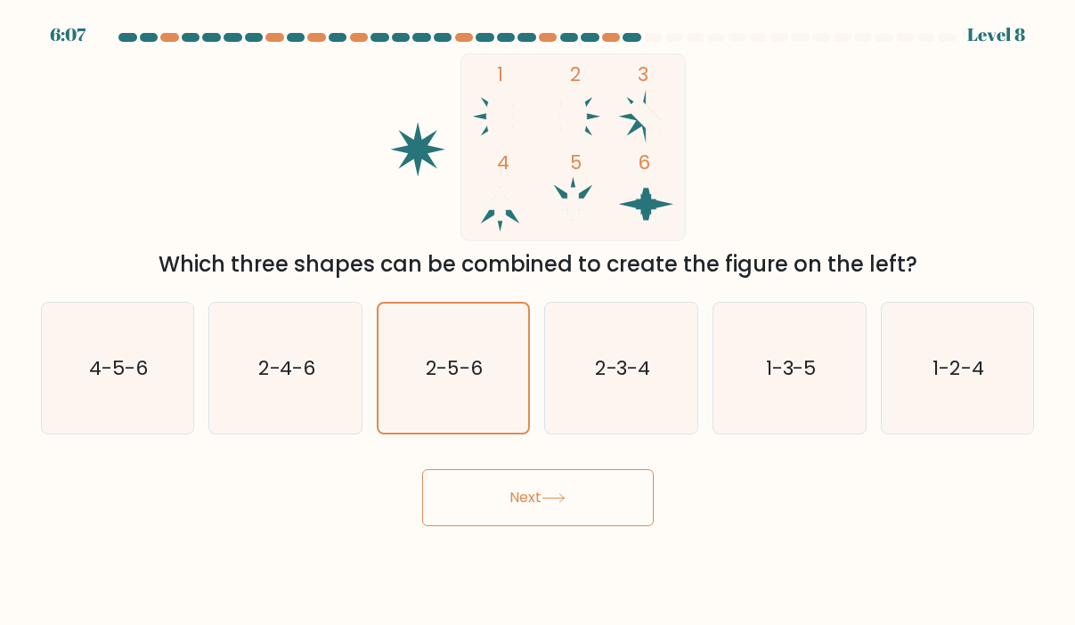
click at [523, 507] on button "Next" at bounding box center [538, 497] width 232 height 57
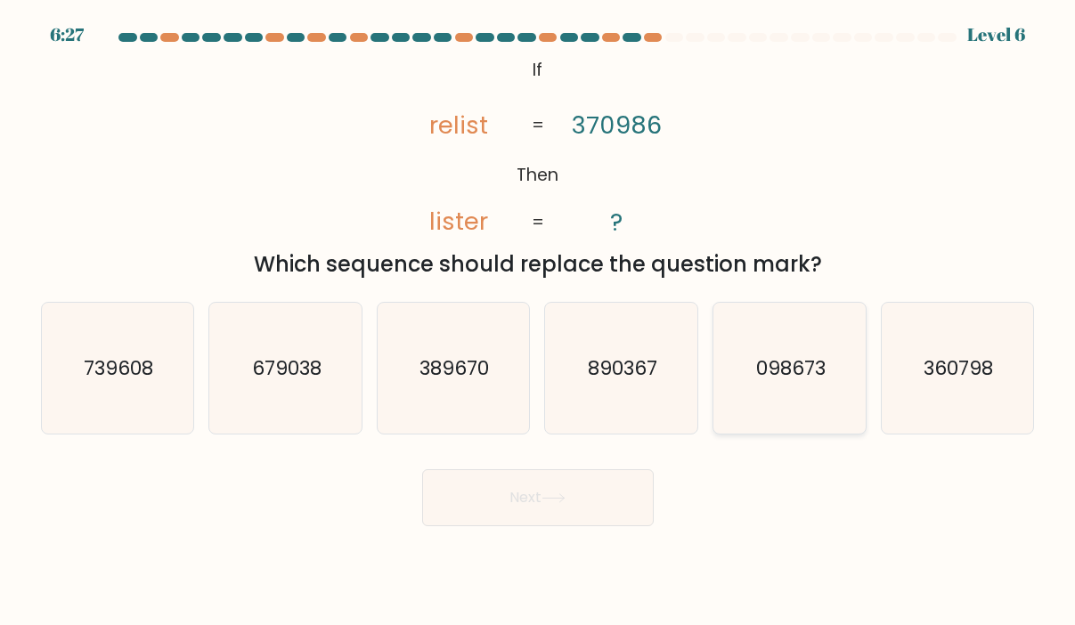
click at [812, 363] on text "098673" at bounding box center [790, 369] width 69 height 28
click at [539, 322] on input "e. 098673" at bounding box center [538, 317] width 1 height 9
radio input "true"
click at [575, 500] on button "Next" at bounding box center [538, 497] width 232 height 57
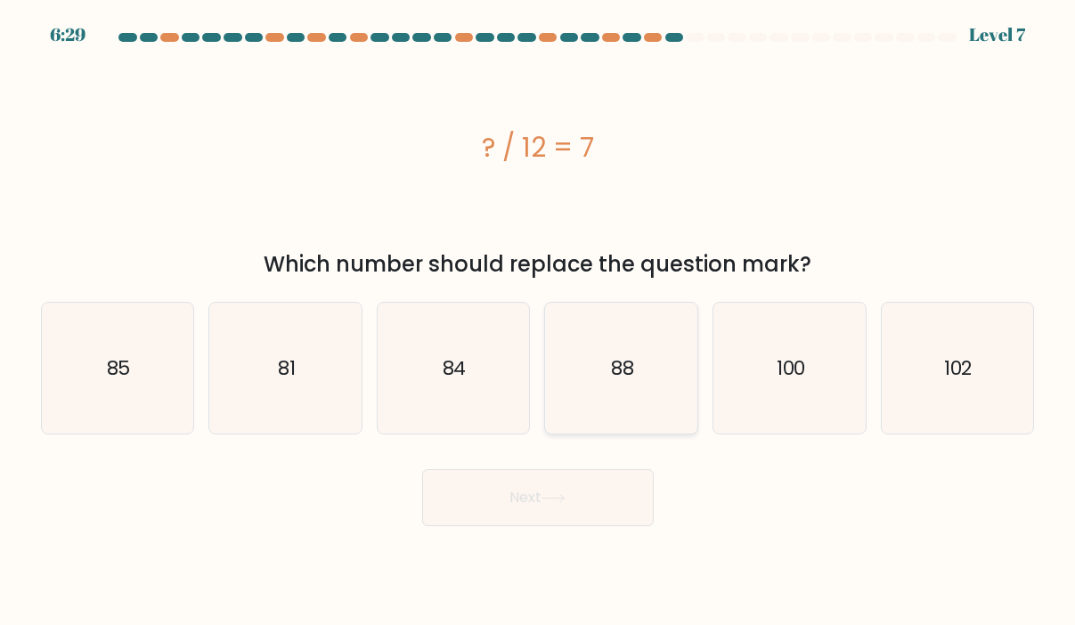
click at [633, 375] on text "88" at bounding box center [622, 369] width 23 height 28
click at [539, 322] on input "d. 88" at bounding box center [538, 317] width 1 height 9
radio input "true"
click at [534, 516] on button "Next" at bounding box center [538, 497] width 232 height 57
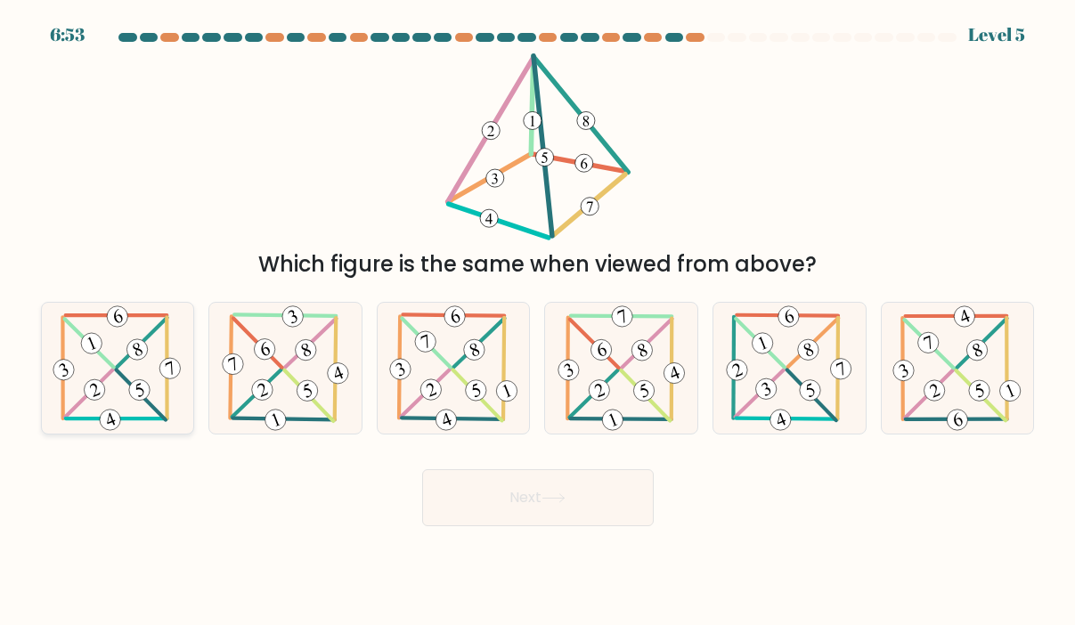
click at [84, 379] on icon at bounding box center [117, 369] width 135 height 132
click at [538, 322] on input "a." at bounding box center [538, 317] width 1 height 9
radio input "true"
click at [487, 486] on button "Next" at bounding box center [538, 497] width 232 height 57
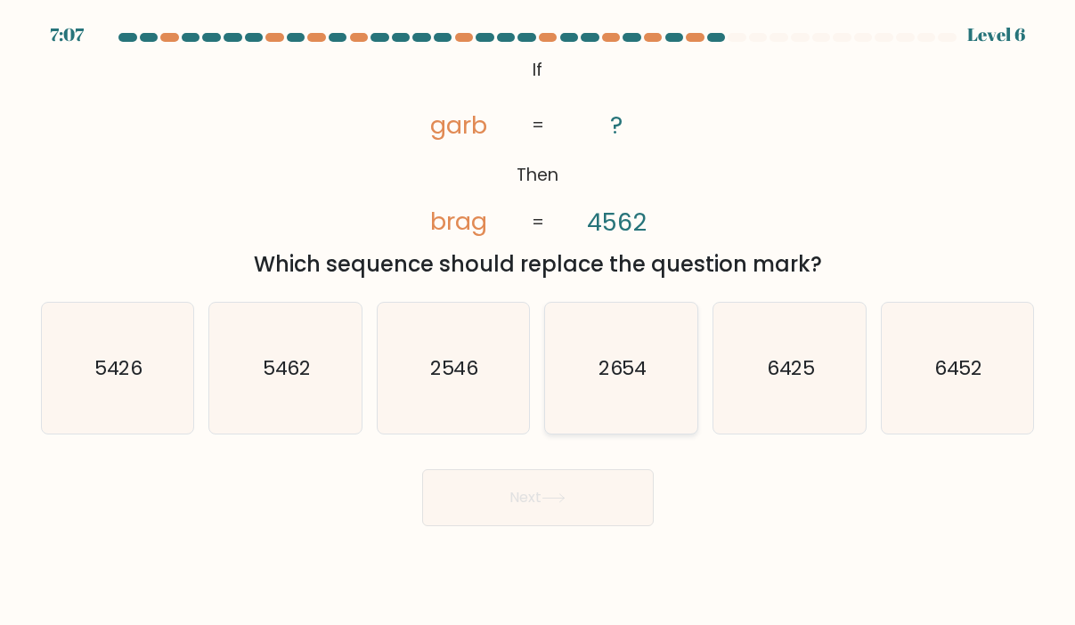
click at [637, 371] on text "2654" at bounding box center [623, 369] width 49 height 28
click at [539, 322] on input "d. 2654" at bounding box center [538, 317] width 1 height 9
radio input "true"
click at [534, 500] on button "Next" at bounding box center [538, 497] width 232 height 57
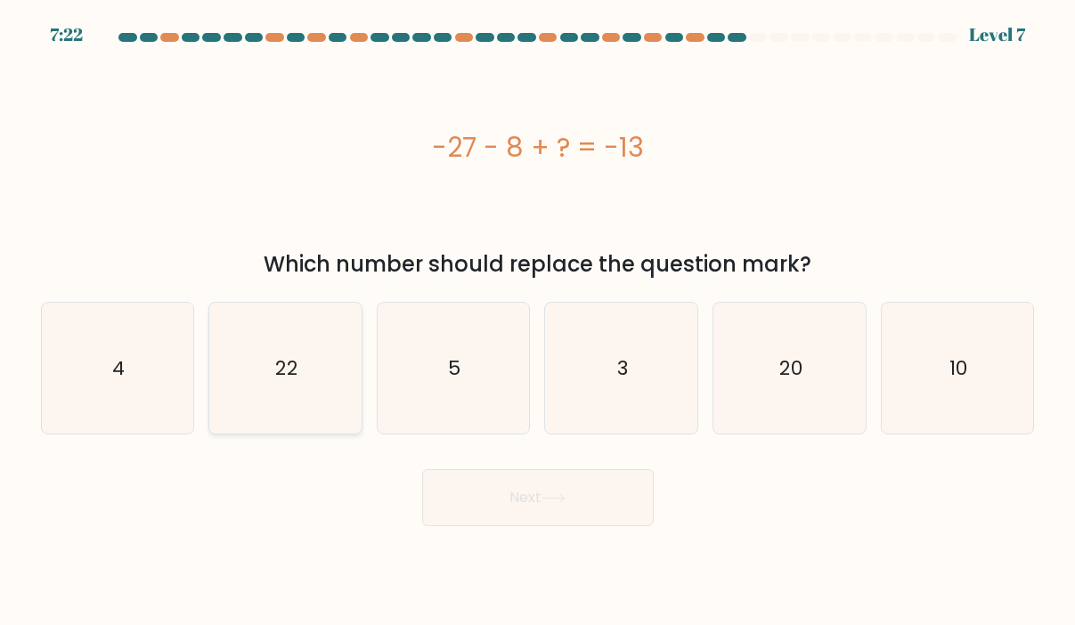
click at [264, 344] on icon "22" at bounding box center [286, 369] width 132 height 132
click at [538, 322] on input "b. 22" at bounding box center [538, 317] width 1 height 9
radio input "true"
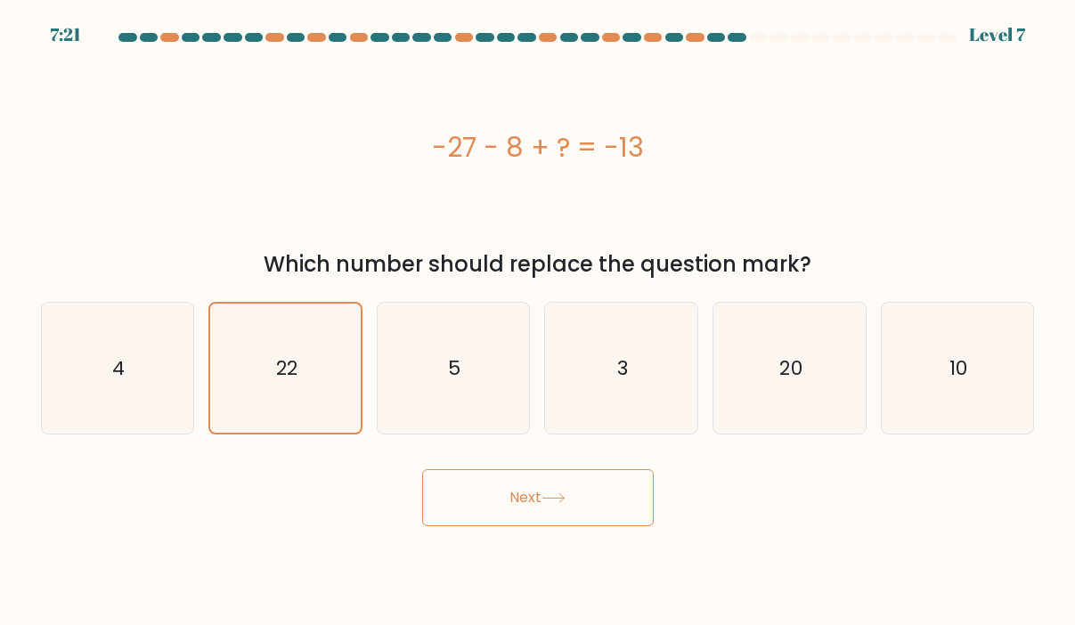
click at [563, 514] on button "Next" at bounding box center [538, 497] width 232 height 57
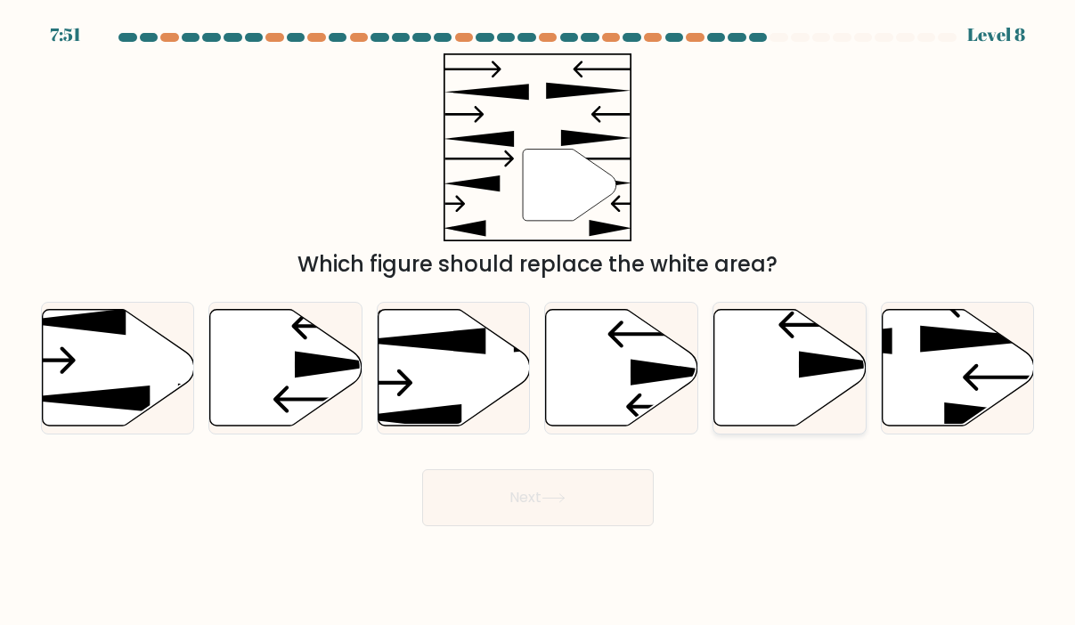
click at [755, 366] on icon at bounding box center [790, 367] width 152 height 117
click at [539, 322] on input "e." at bounding box center [538, 317] width 1 height 9
radio input "true"
click at [513, 508] on button "Next" at bounding box center [538, 497] width 232 height 57
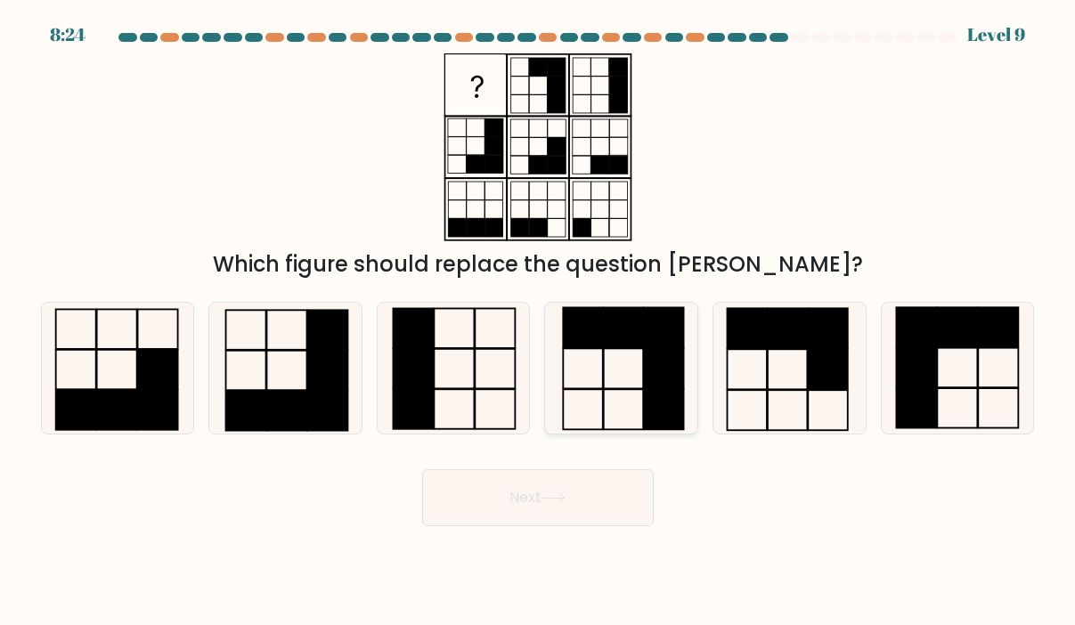
click at [615, 409] on icon at bounding box center [622, 369] width 132 height 132
click at [539, 322] on input "d." at bounding box center [538, 317] width 1 height 9
radio input "true"
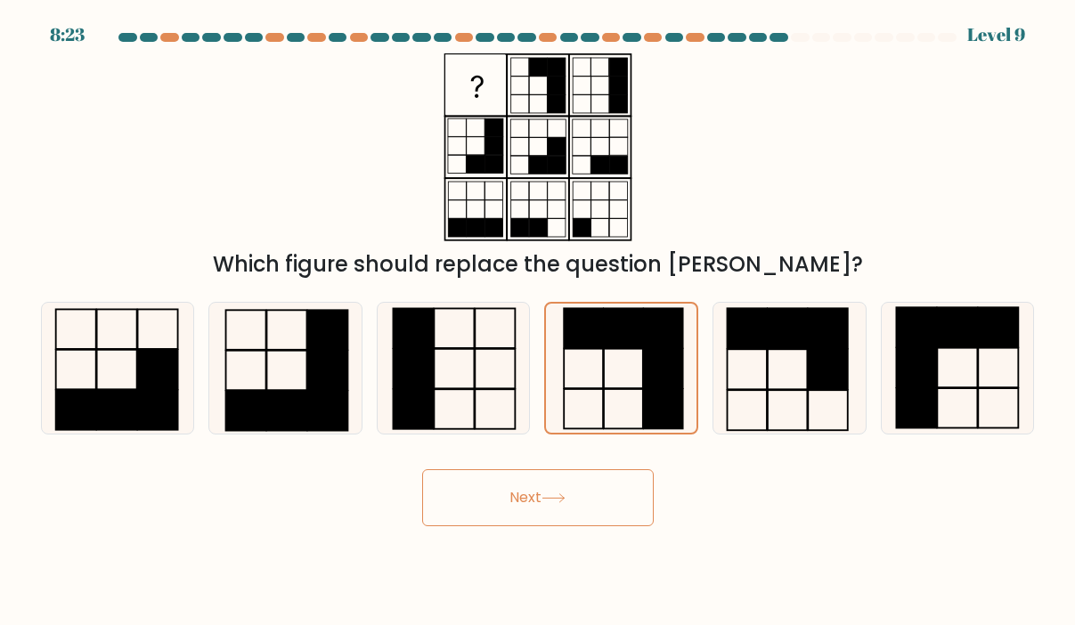
click at [499, 501] on button "Next" at bounding box center [538, 497] width 232 height 57
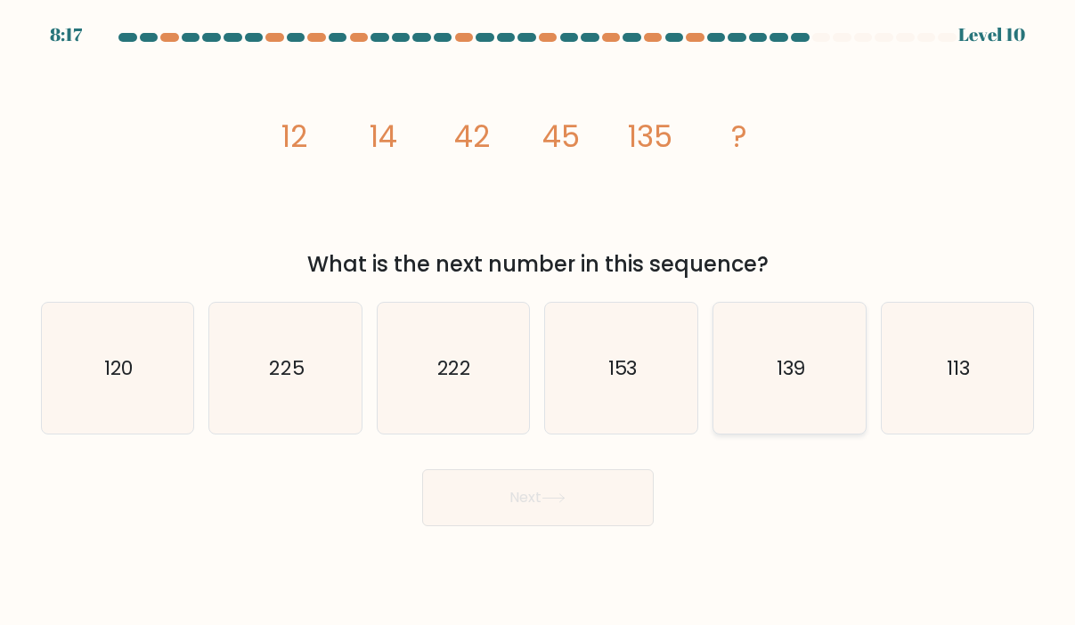
click at [796, 374] on text "139" at bounding box center [790, 369] width 29 height 28
click at [539, 322] on input "e. 139" at bounding box center [538, 317] width 1 height 9
radio input "true"
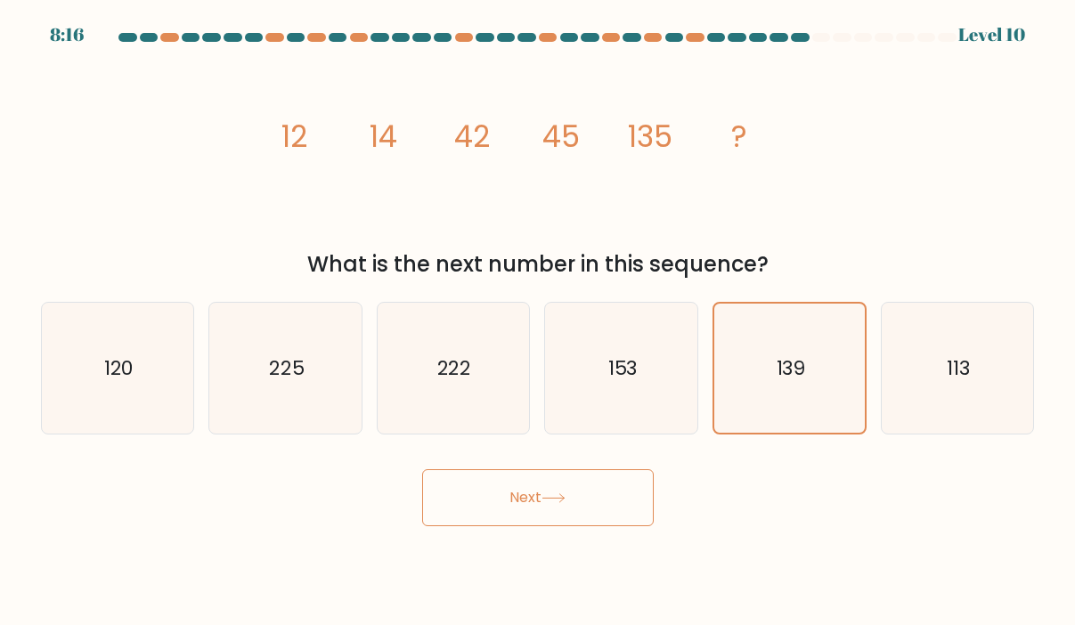
click at [602, 490] on button "Next" at bounding box center [538, 497] width 232 height 57
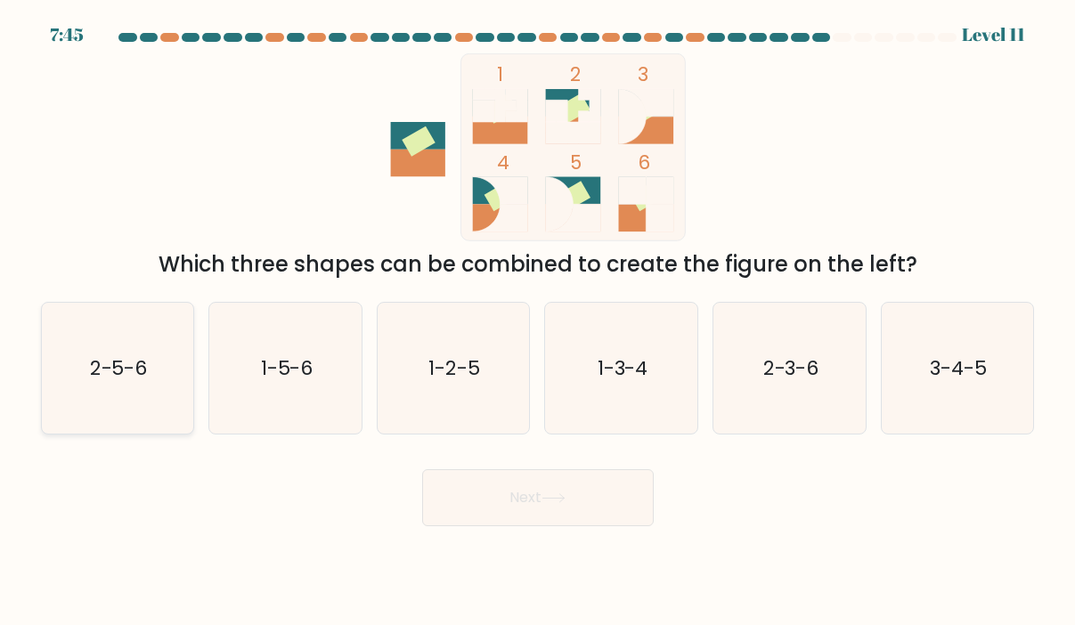
click at [141, 372] on text "2-5-6" at bounding box center [119, 369] width 58 height 28
click at [538, 322] on input "a. 2-5-6" at bounding box center [538, 317] width 1 height 9
radio input "true"
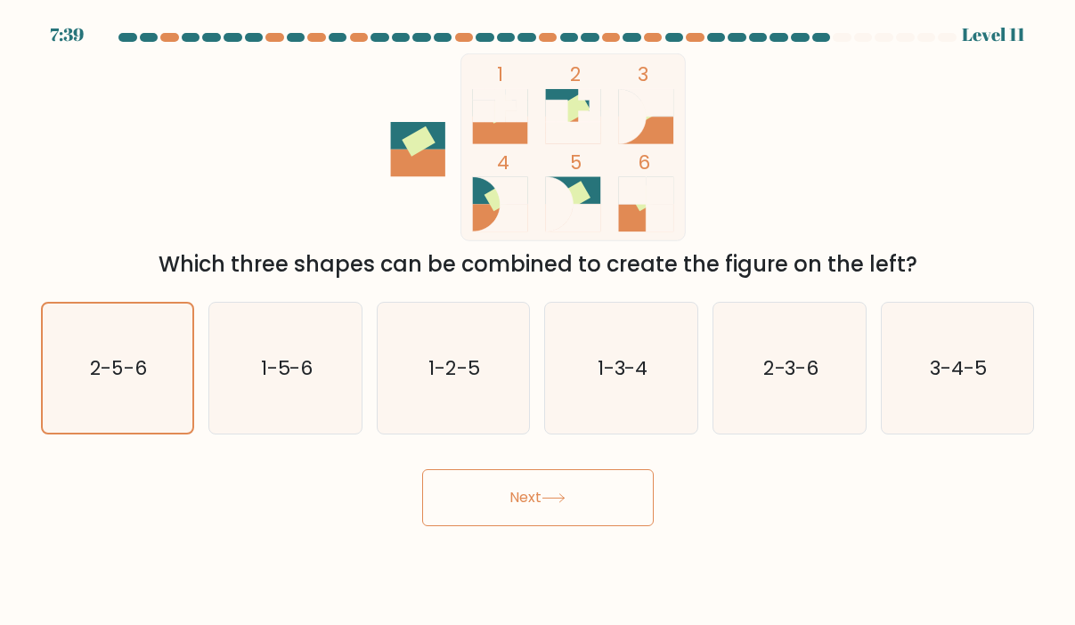
click at [518, 490] on button "Next" at bounding box center [538, 497] width 232 height 57
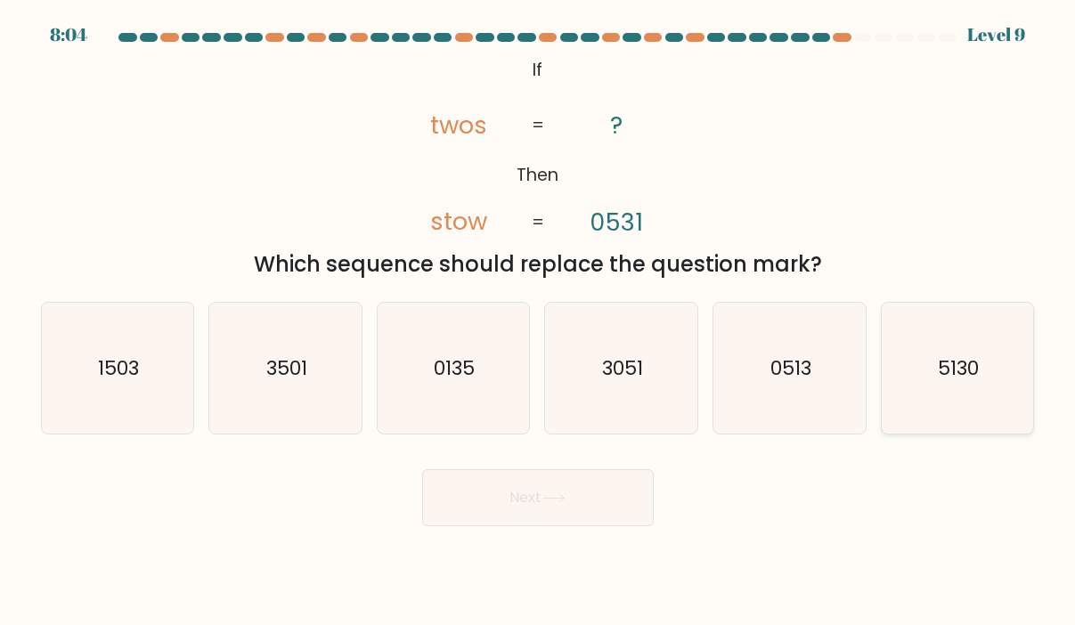
click at [980, 363] on icon "5130" at bounding box center [958, 369] width 132 height 132
click at [539, 322] on input "f. 5130" at bounding box center [538, 317] width 1 height 9
radio input "true"
click at [566, 494] on icon at bounding box center [554, 499] width 24 height 10
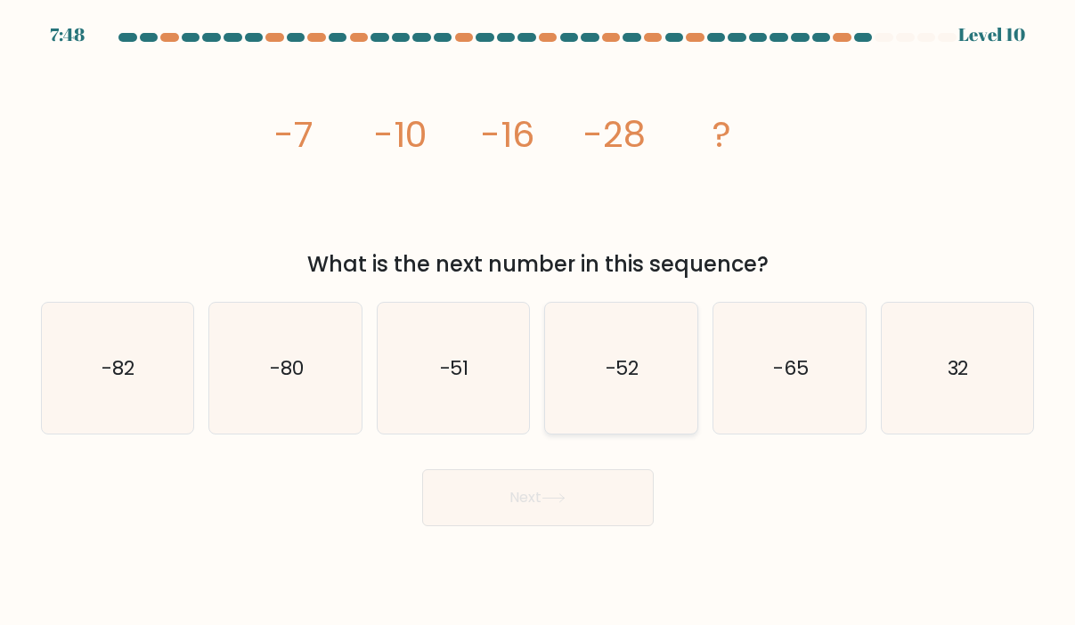
click at [654, 408] on icon "-52" at bounding box center [622, 369] width 132 height 132
click at [539, 322] on input "d. -52" at bounding box center [538, 317] width 1 height 9
radio input "true"
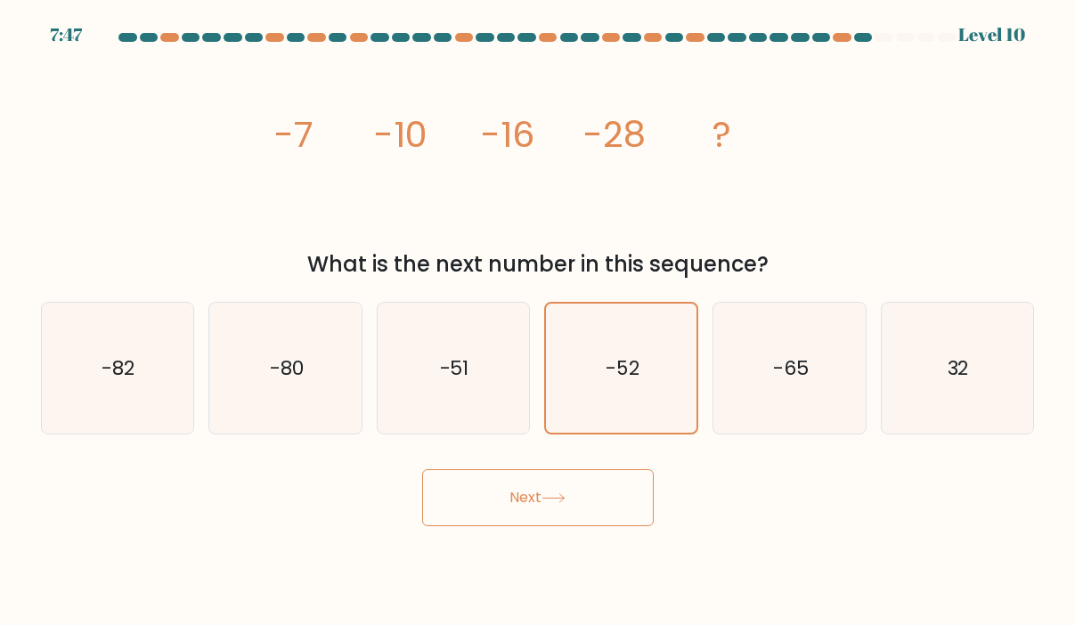
click at [559, 500] on icon at bounding box center [554, 499] width 24 height 10
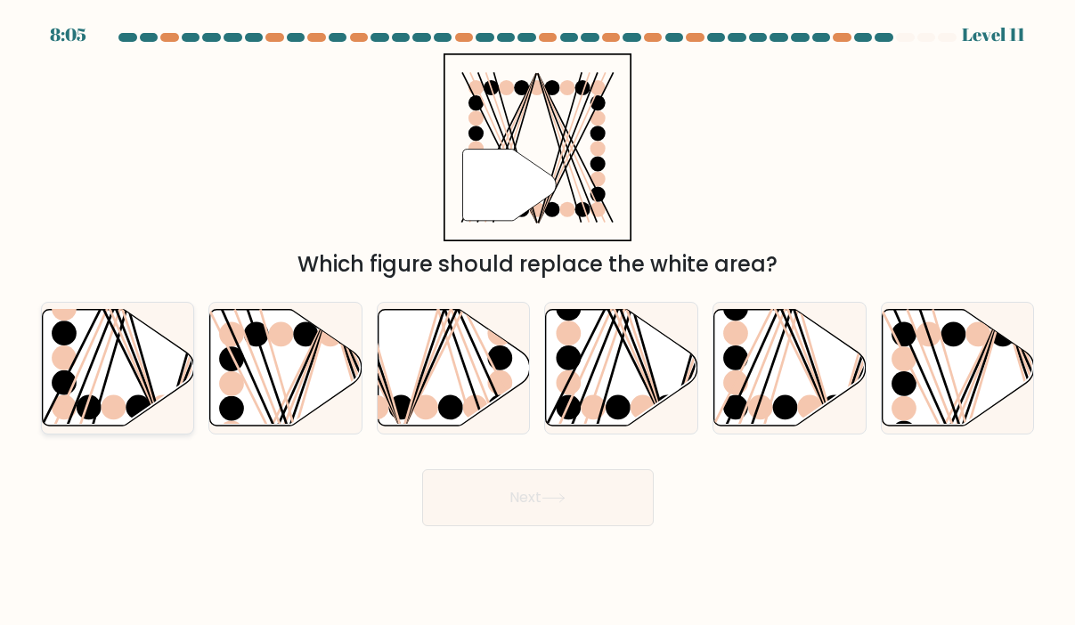
click at [88, 355] on icon at bounding box center [118, 367] width 152 height 117
click at [538, 322] on input "a." at bounding box center [538, 317] width 1 height 9
radio input "true"
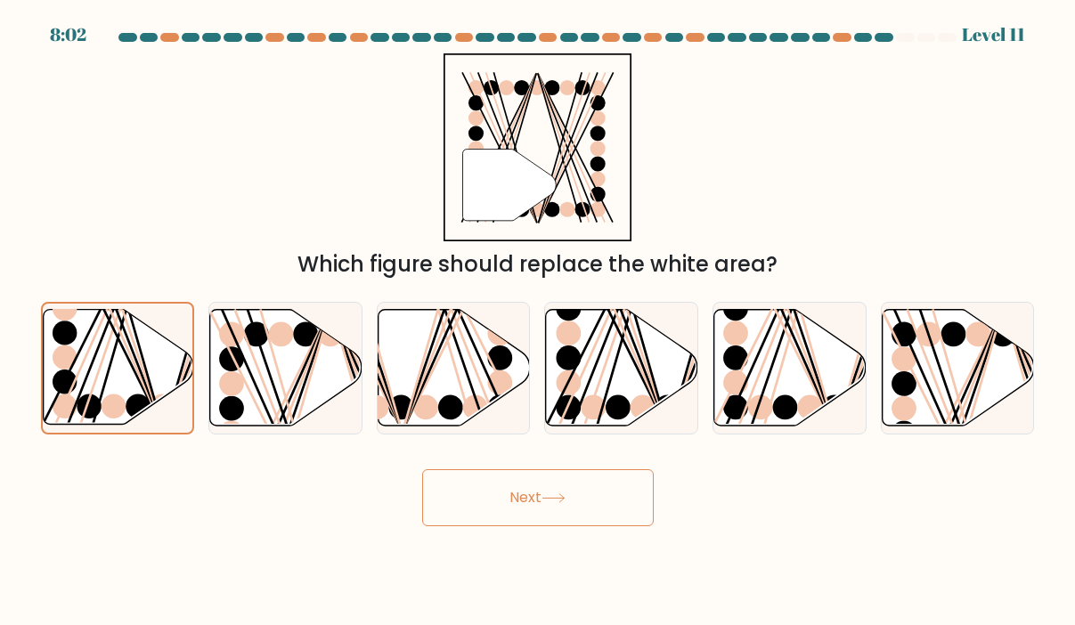
click at [516, 494] on button "Next" at bounding box center [538, 497] width 232 height 57
click at [533, 489] on button "Next" at bounding box center [538, 497] width 232 height 57
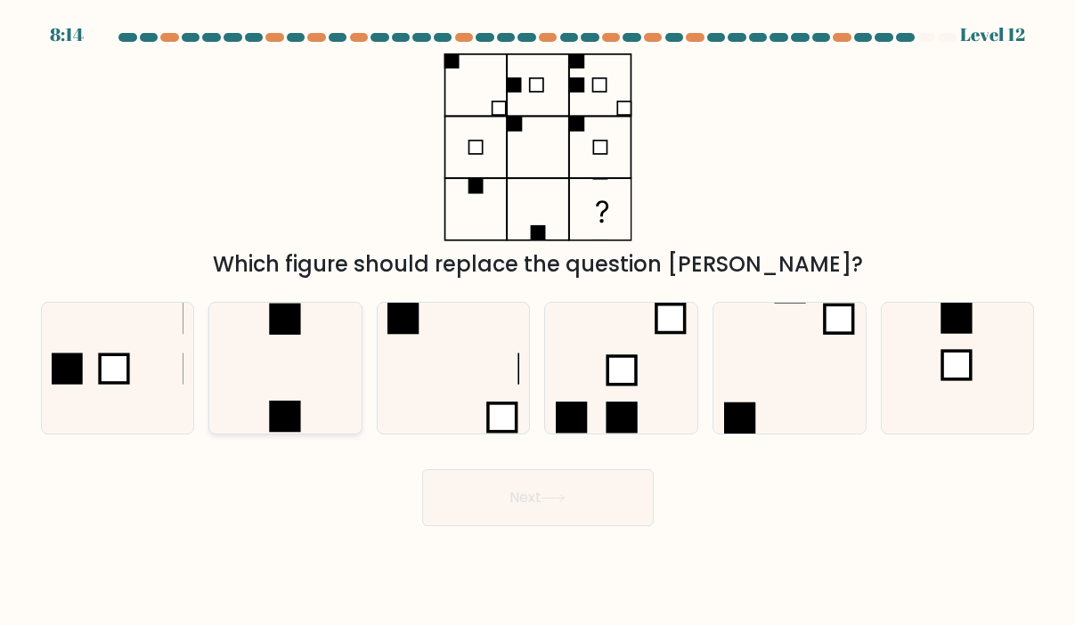
click at [303, 341] on icon at bounding box center [286, 369] width 132 height 132
click at [538, 322] on input "b." at bounding box center [538, 317] width 1 height 9
radio input "true"
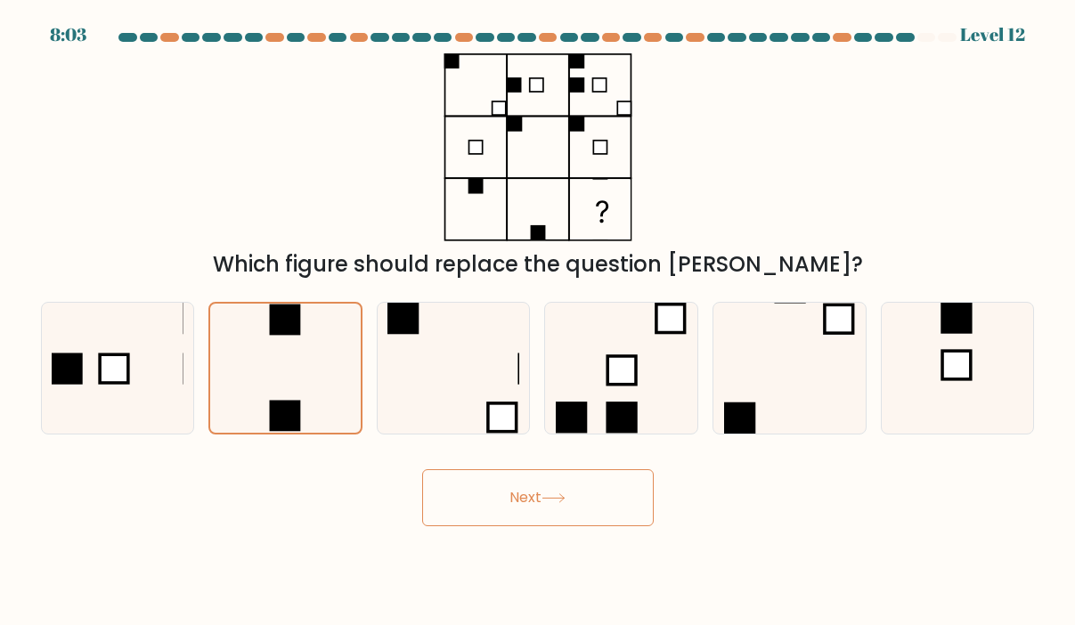
click at [548, 493] on button "Next" at bounding box center [538, 497] width 232 height 57
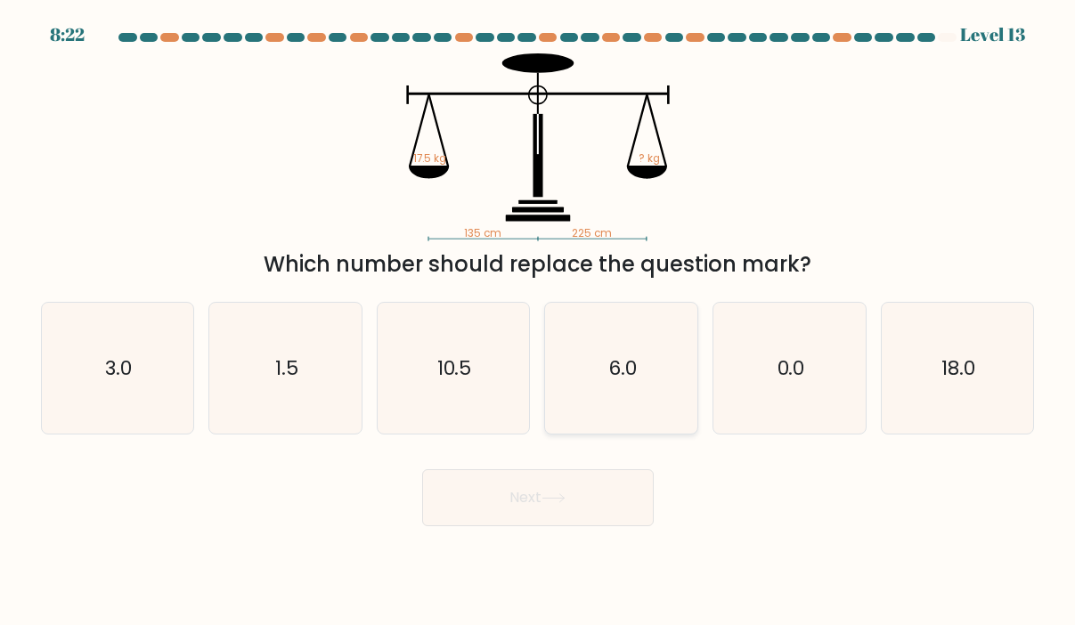
click at [593, 346] on icon "6.0" at bounding box center [622, 369] width 132 height 132
click at [539, 322] on input "d. 6.0" at bounding box center [538, 317] width 1 height 9
radio input "true"
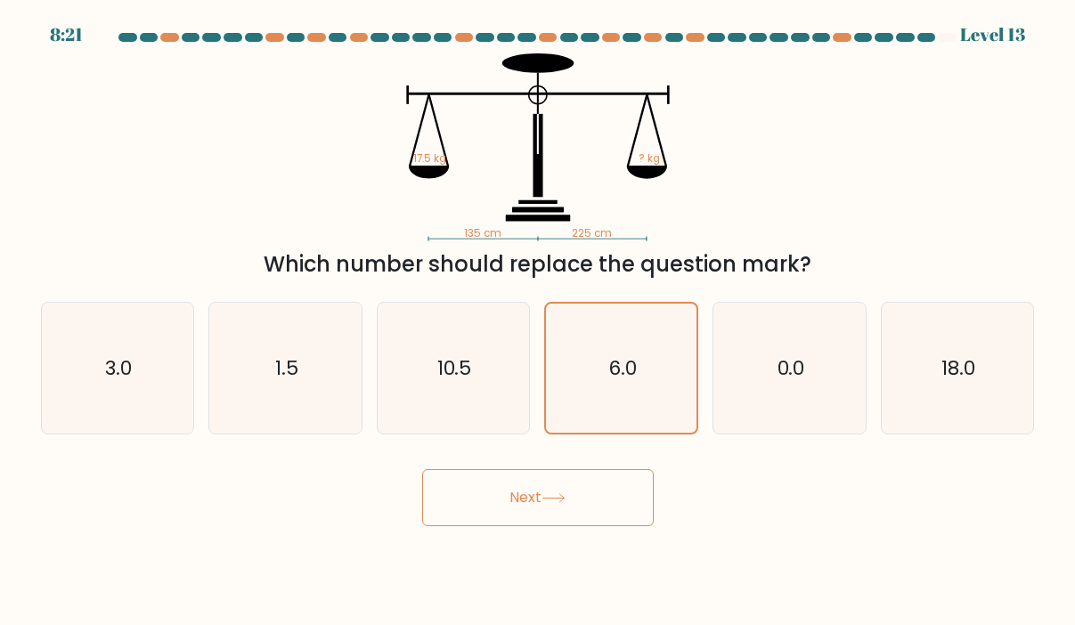
click at [575, 486] on button "Next" at bounding box center [538, 497] width 232 height 57
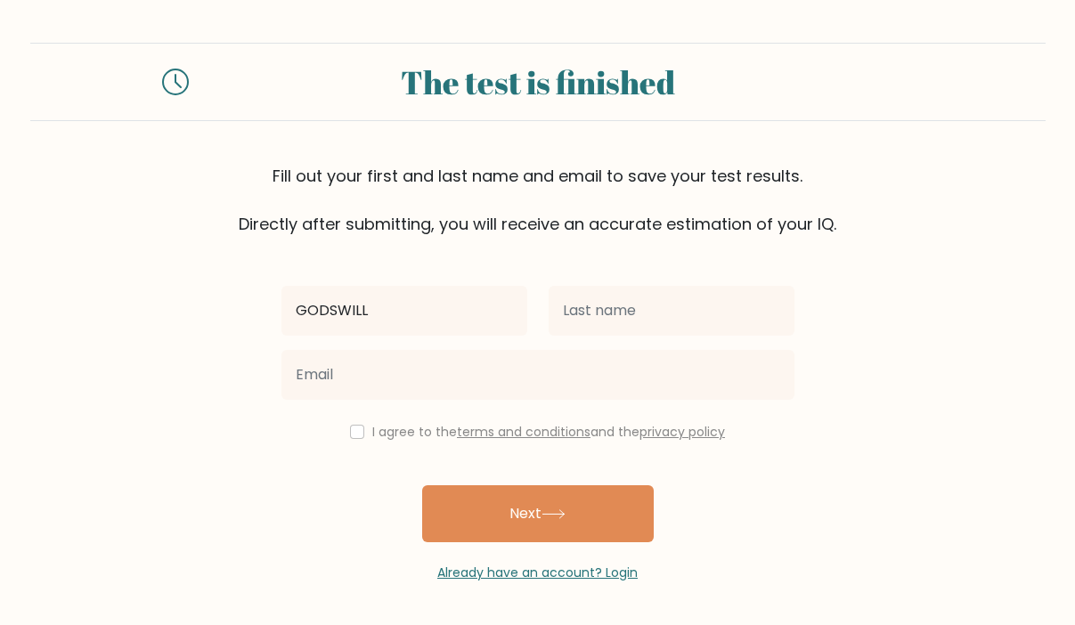
type input "GODSWILL"
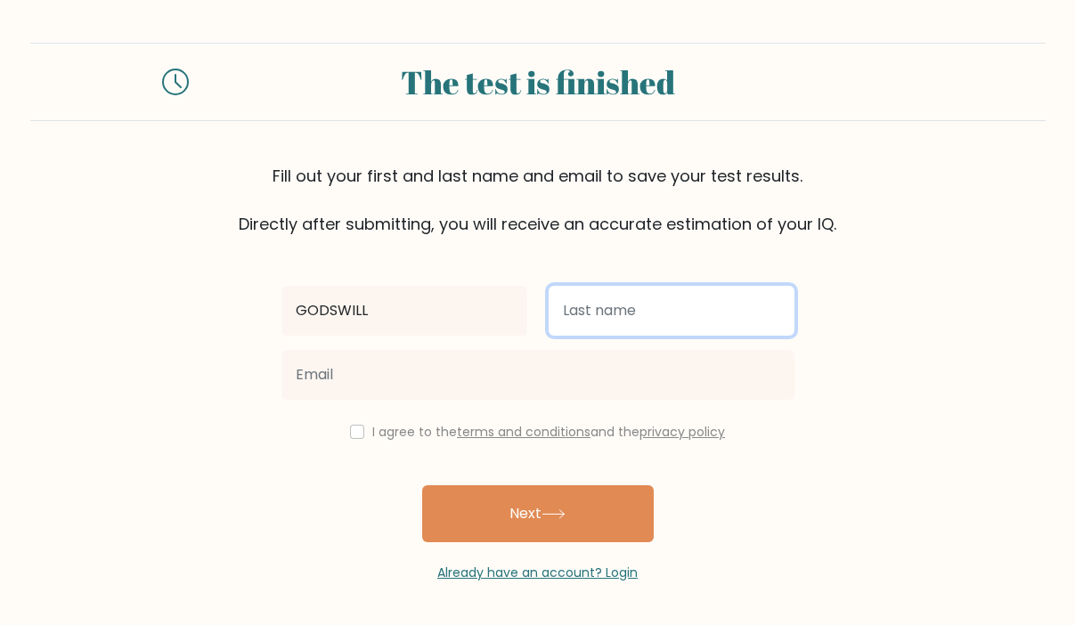
click at [588, 308] on input "text" at bounding box center [672, 311] width 246 height 50
type input "BEKONGWUBEL"
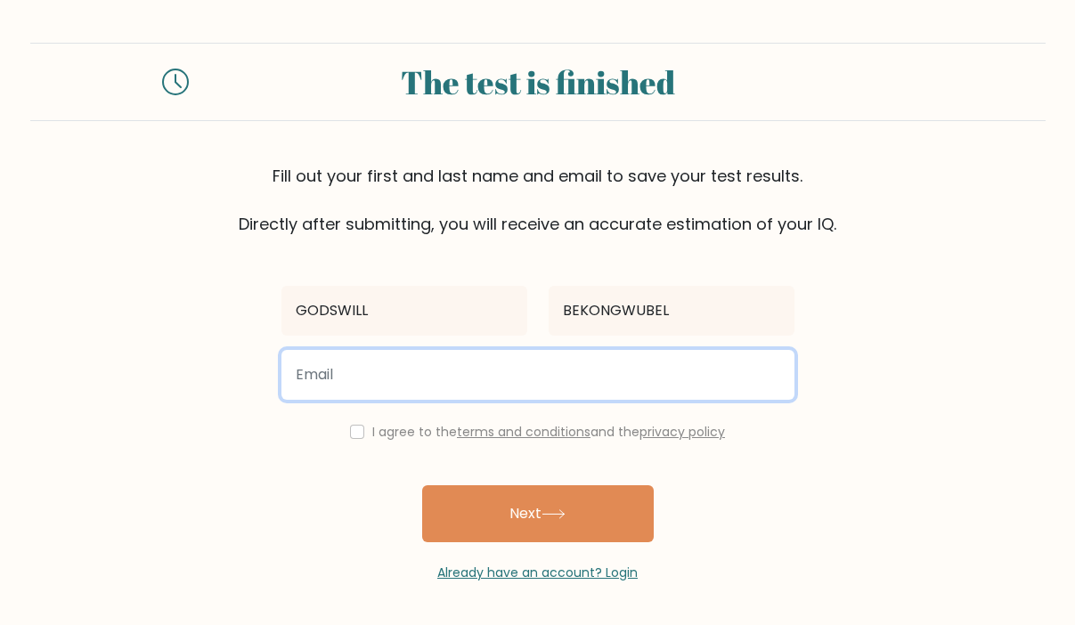
click at [341, 379] on input "email" at bounding box center [537, 375] width 513 height 50
type input "geewills18@gmail.com"
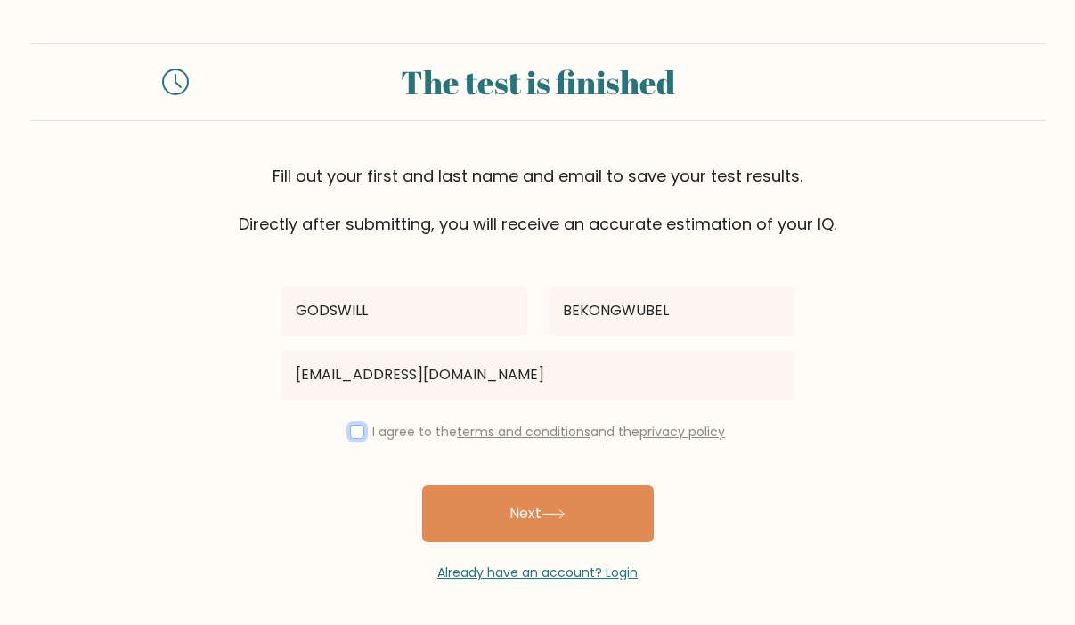
click at [352, 438] on input "checkbox" at bounding box center [357, 432] width 14 height 14
checkbox input "true"
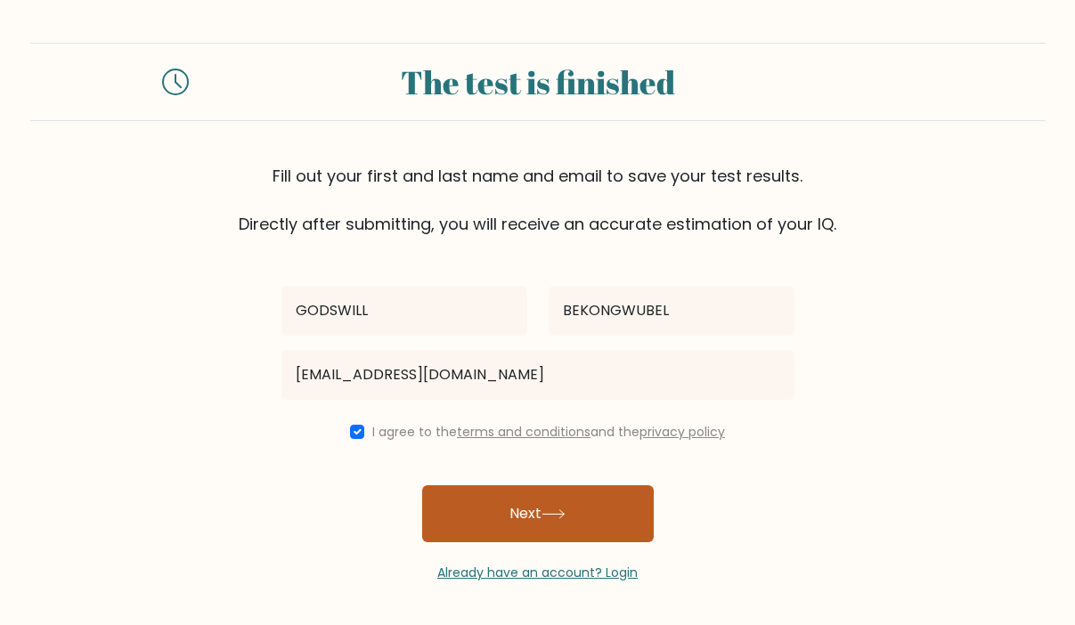
click at [514, 492] on button "Next" at bounding box center [538, 513] width 232 height 57
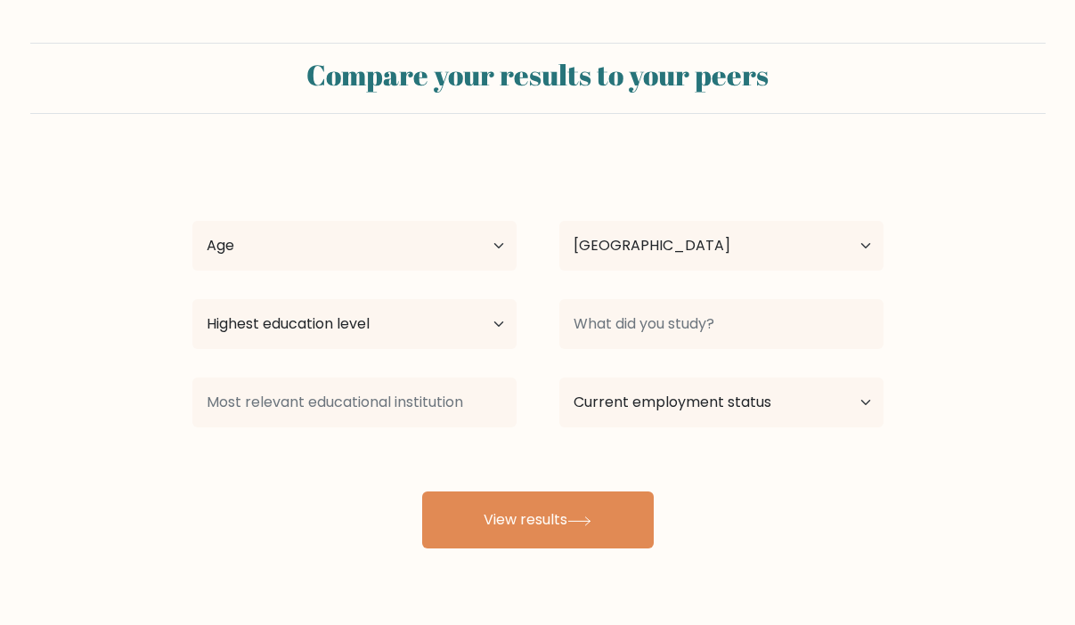
select select "NL"
click at [503, 252] on select "Age Under [DEMOGRAPHIC_DATA] [DEMOGRAPHIC_DATA] [DEMOGRAPHIC_DATA] [DEMOGRAPHIC…" at bounding box center [354, 246] width 324 height 50
select select "18_24"
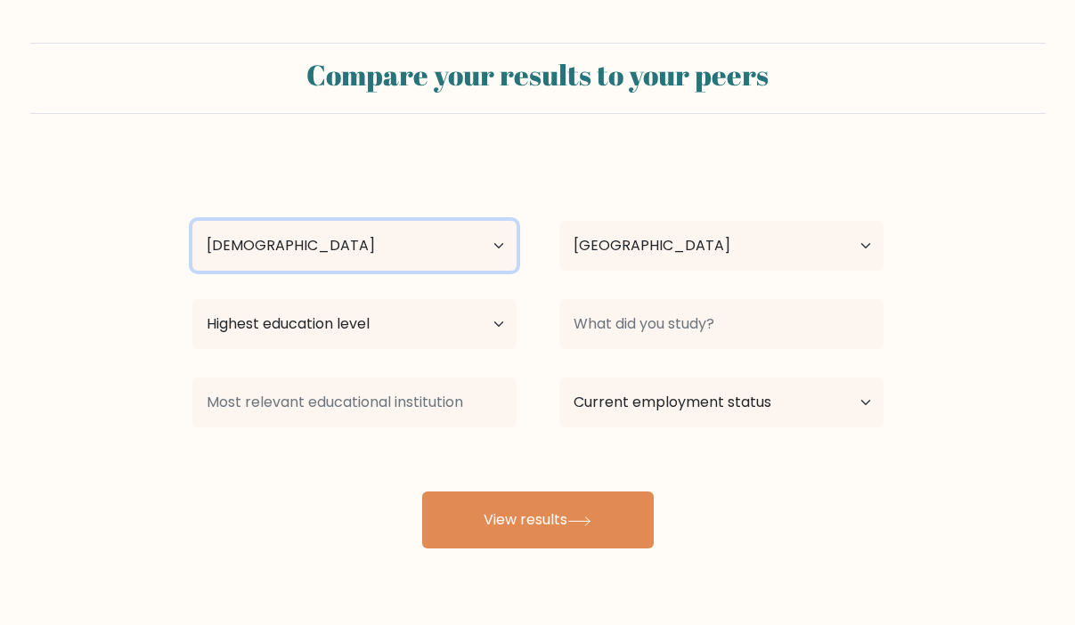
click at [192, 221] on select "Age Under [DEMOGRAPHIC_DATA] [DEMOGRAPHIC_DATA] [DEMOGRAPHIC_DATA] [DEMOGRAPHIC…" at bounding box center [354, 246] width 324 height 50
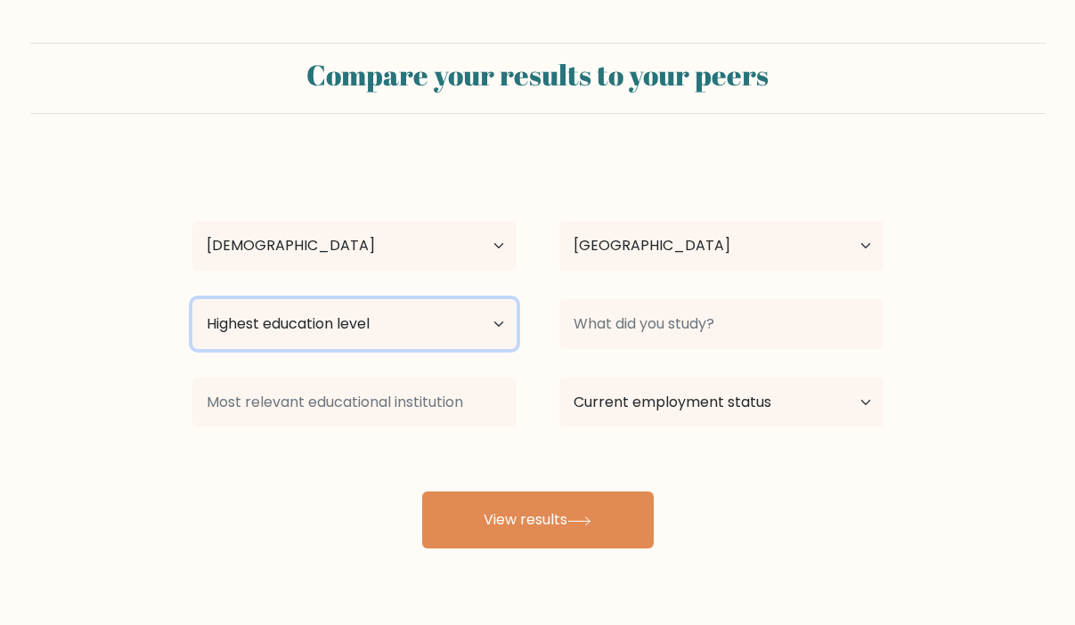
click at [485, 321] on select "Highest education level No schooling Primary Lower Secondary Upper Secondary Oc…" at bounding box center [354, 324] width 324 height 50
select select "bachelors_degree"
click at [192, 299] on select "Highest education level No schooling Primary Lower Secondary Upper Secondary Oc…" at bounding box center [354, 324] width 324 height 50
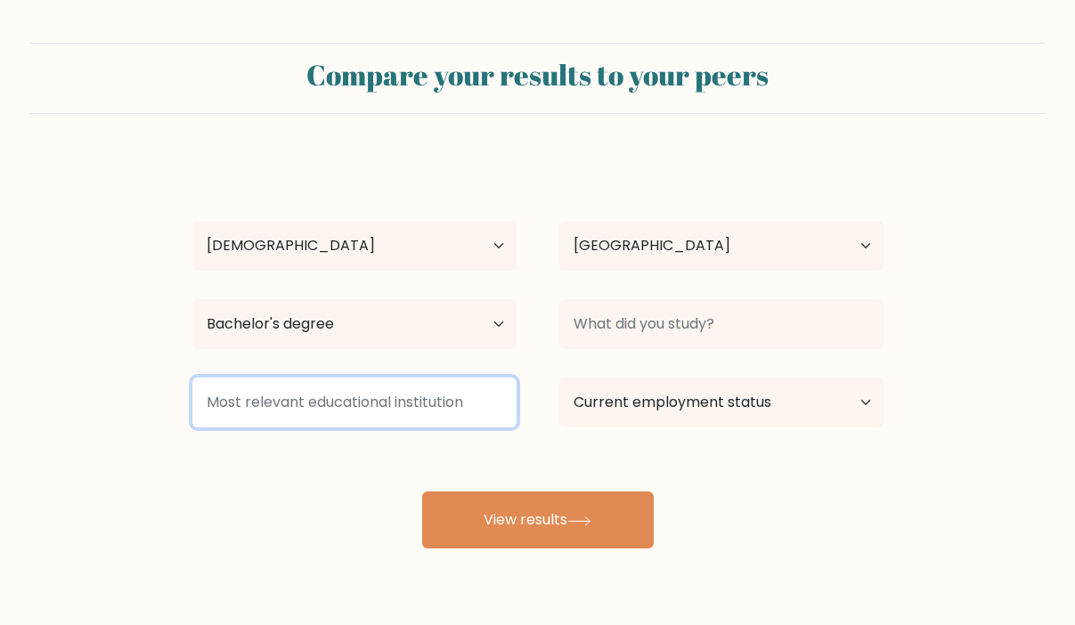
click at [425, 405] on input at bounding box center [354, 403] width 324 height 50
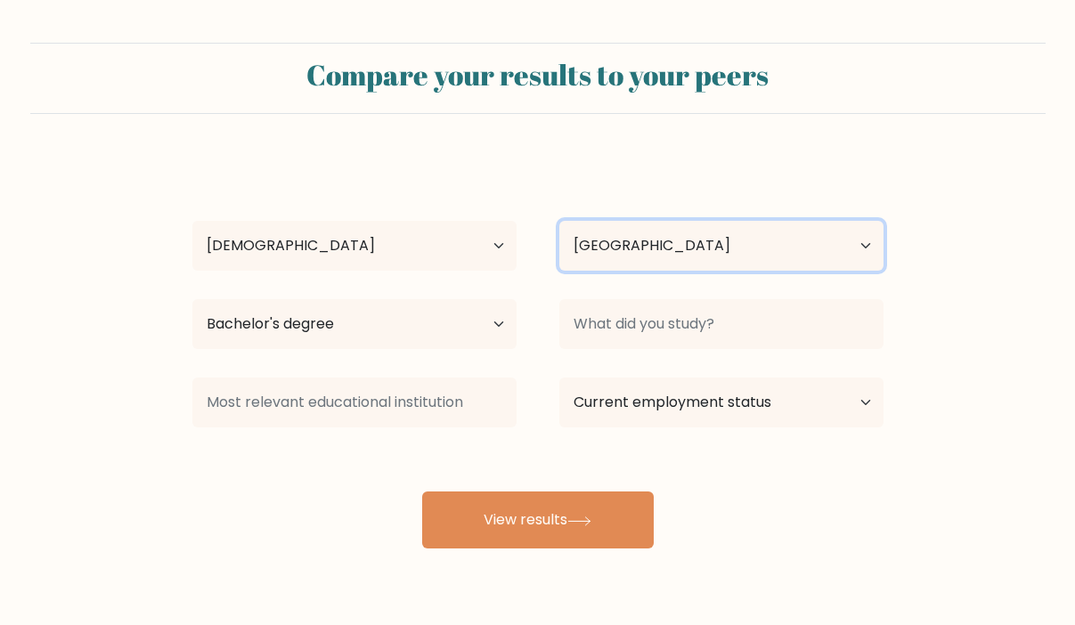
click at [858, 245] on select "Country [GEOGRAPHIC_DATA] [GEOGRAPHIC_DATA] [GEOGRAPHIC_DATA] [US_STATE] [GEOGR…" at bounding box center [721, 246] width 324 height 50
select select "ZA"
click at [559, 221] on select "Country [GEOGRAPHIC_DATA] [GEOGRAPHIC_DATA] [GEOGRAPHIC_DATA] [US_STATE] [GEOGR…" at bounding box center [721, 246] width 324 height 50
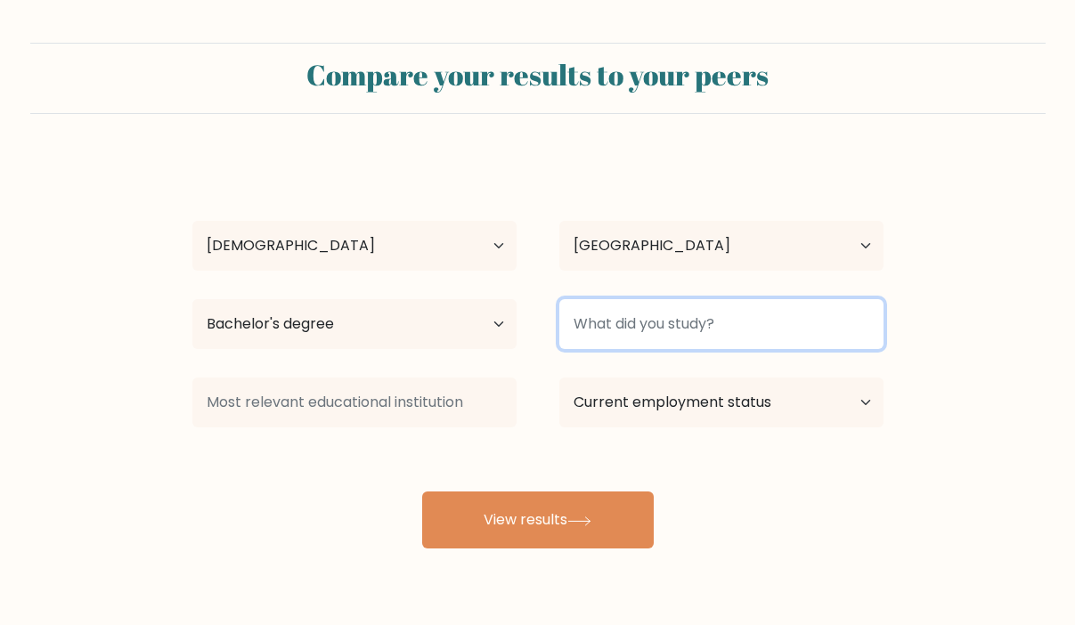
click at [694, 324] on input at bounding box center [721, 324] width 324 height 50
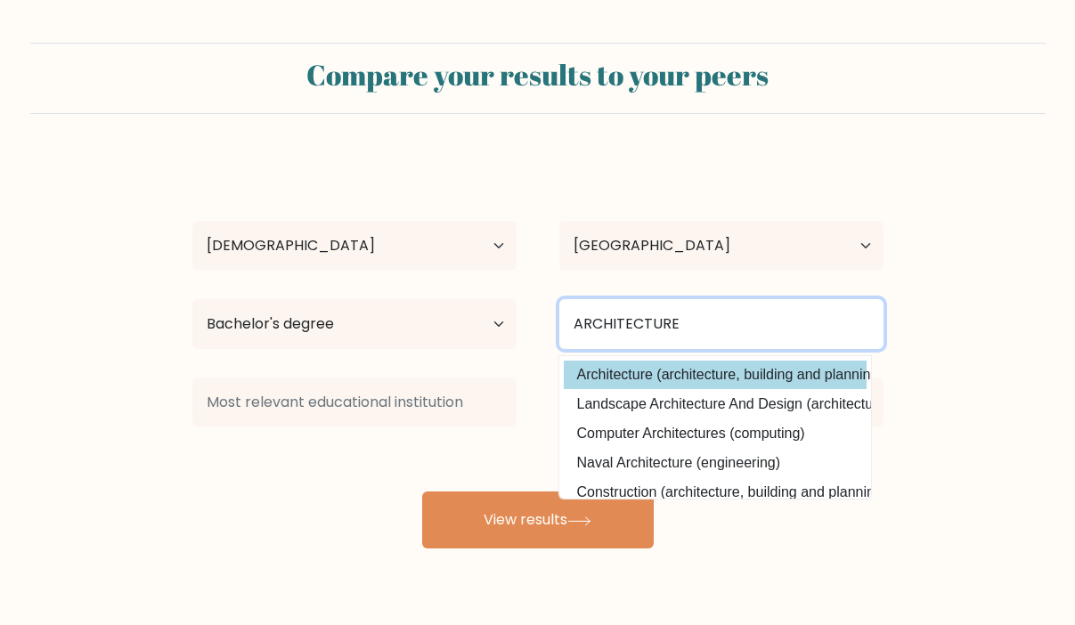
type input "ARCHITECTURE"
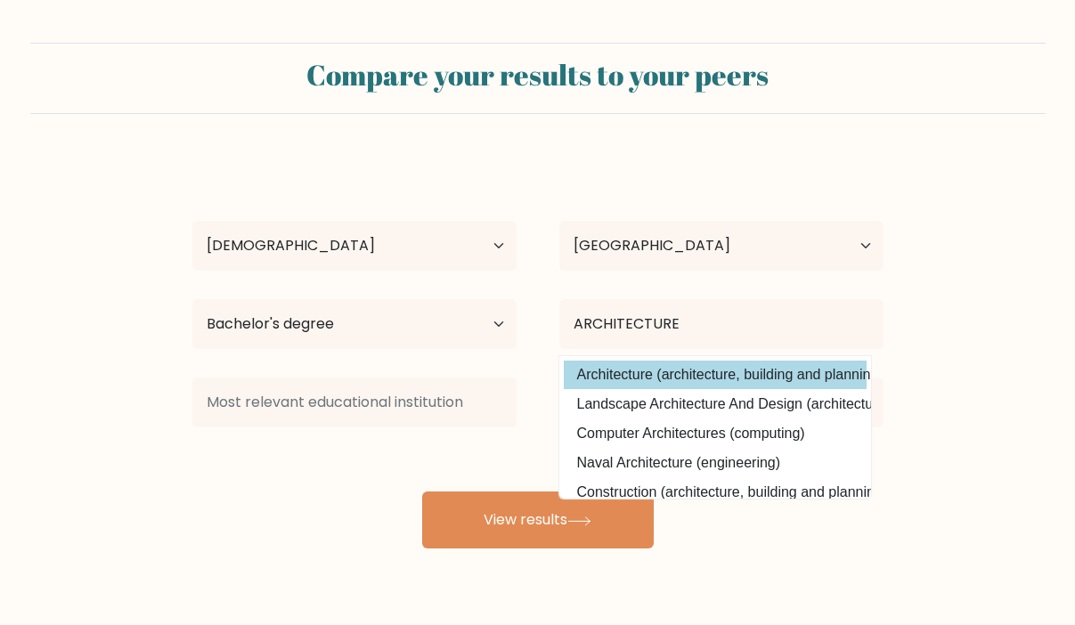
click at [768, 367] on div "GODSWILL BEKONGWUBEL Age Under [DEMOGRAPHIC_DATA] [DEMOGRAPHIC_DATA] [DEMOGRAPH…" at bounding box center [538, 353] width 713 height 392
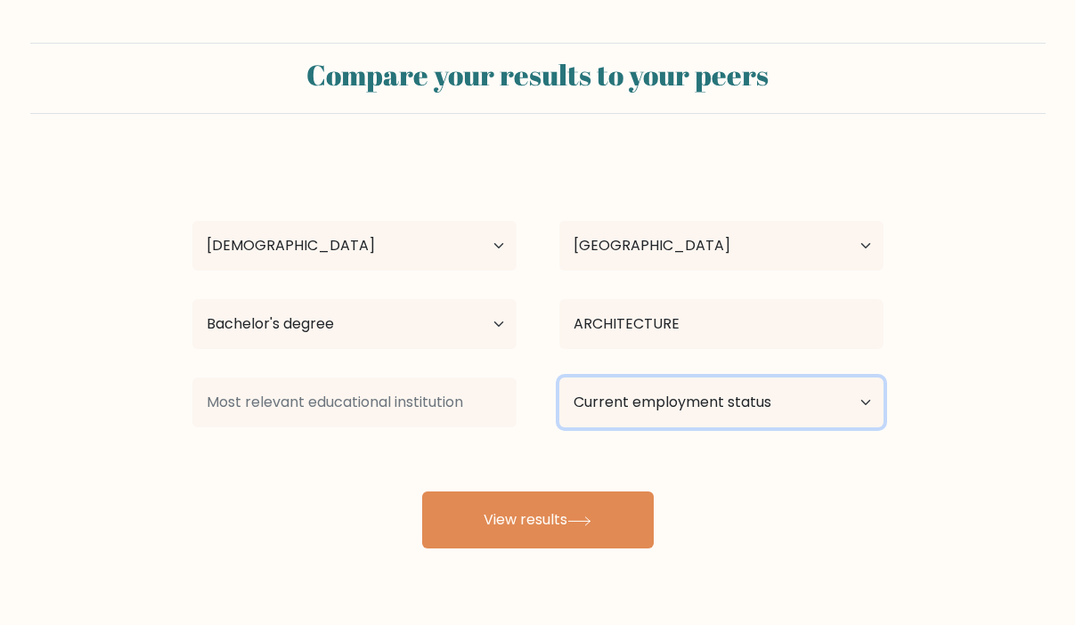
click at [760, 400] on select "Current employment status Employed Student Retired Other / prefer not to answer" at bounding box center [721, 403] width 324 height 50
select select "employed"
click at [559, 378] on select "Current employment status Employed Student Retired Other / prefer not to answer" at bounding box center [721, 403] width 324 height 50
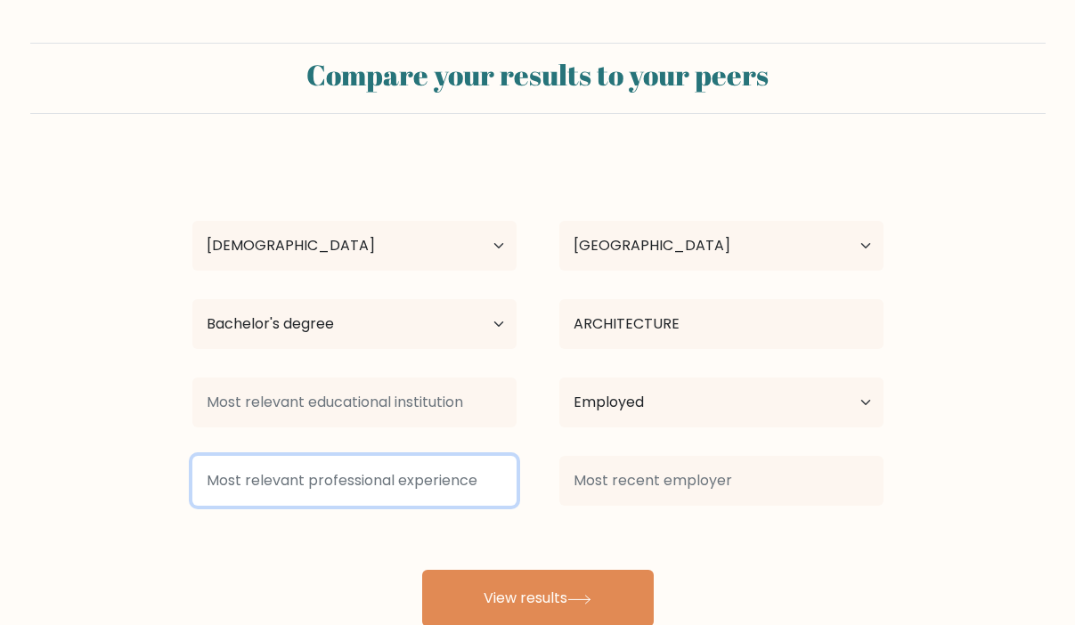
click at [396, 484] on input at bounding box center [354, 481] width 324 height 50
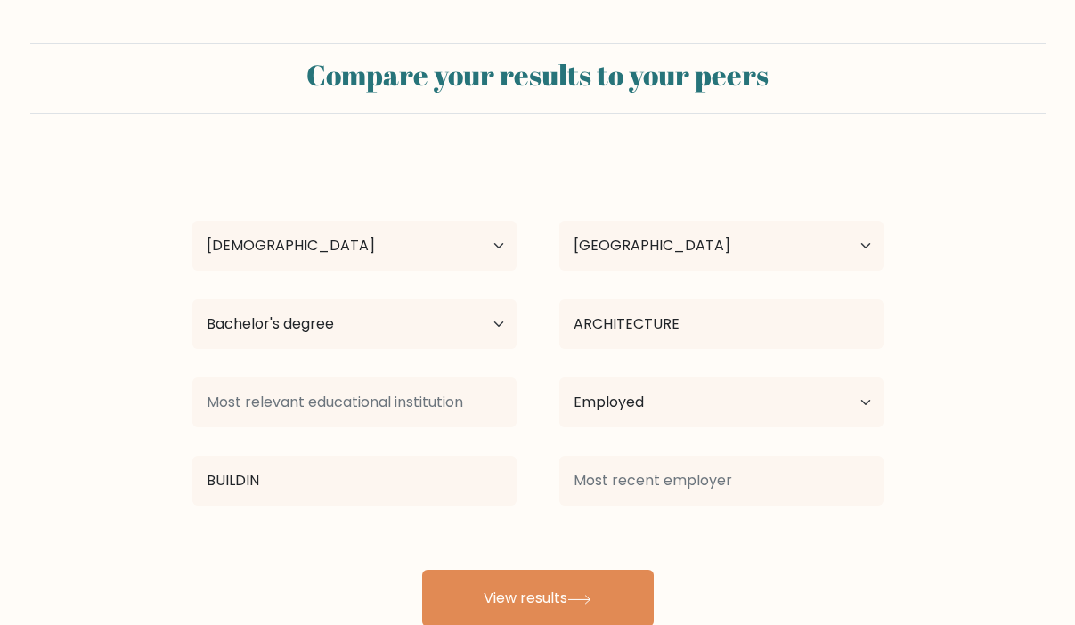
click at [348, 558] on div "GODSWILL BEKONGWUBEL Age Under 18 years old 18-24 years old 25-34 years old 35-…" at bounding box center [538, 392] width 713 height 470
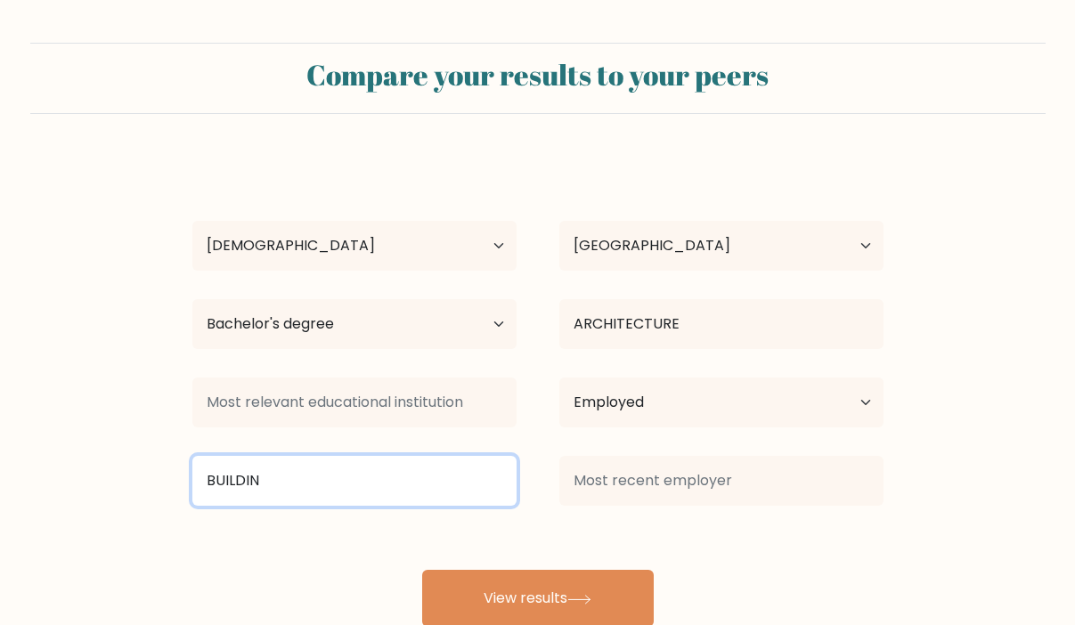
click at [306, 477] on input "BUILDIN" at bounding box center [354, 481] width 324 height 50
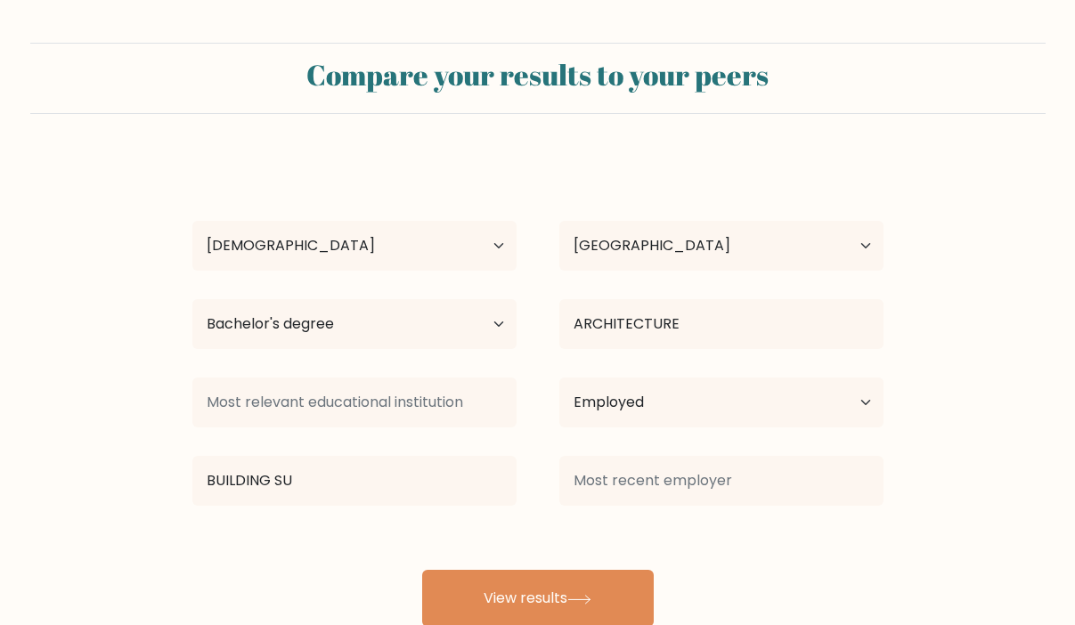
click at [348, 559] on div "GODSWILL BEKONGWUBEL Age Under 18 years old 18-24 years old 25-34 years old 35-…" at bounding box center [538, 392] width 713 height 470
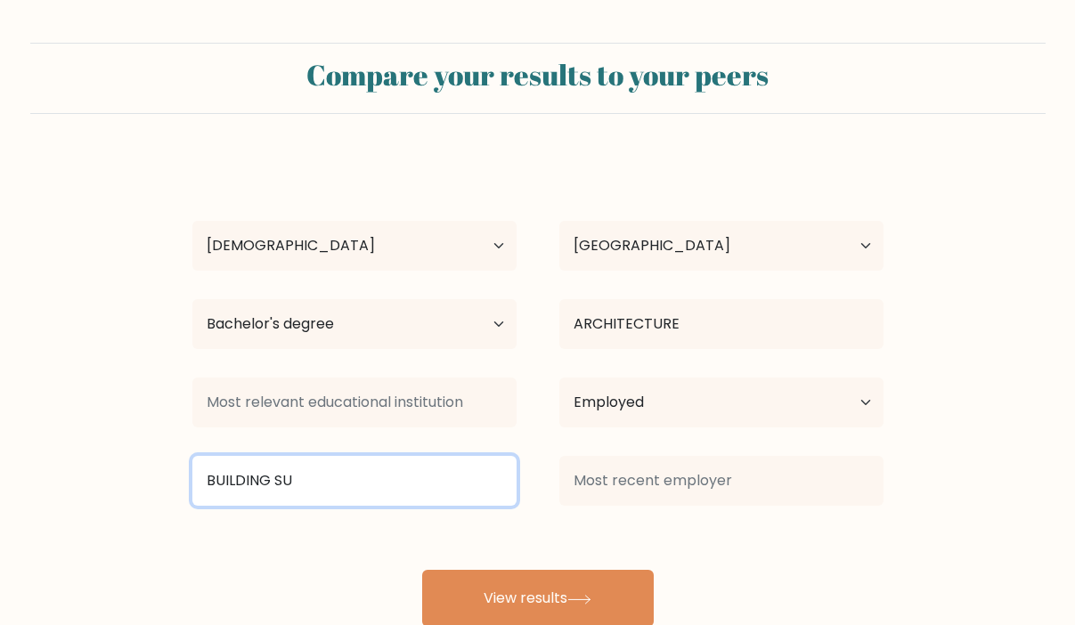
click at [302, 484] on input "BUILDING SU" at bounding box center [354, 481] width 324 height 50
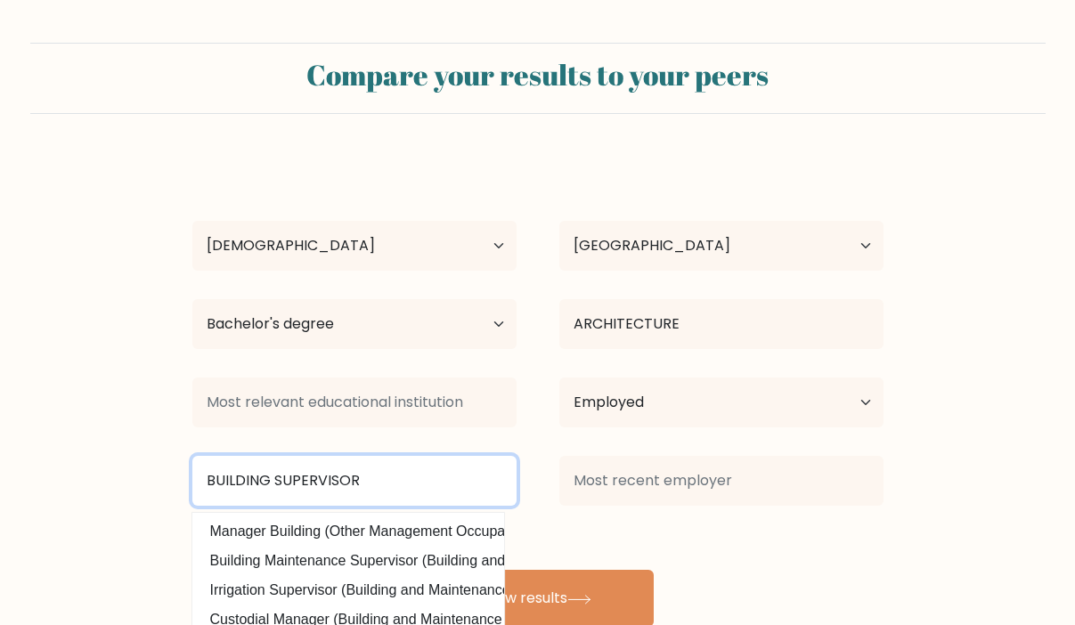
type input "BUILDING SUPERVISOR"
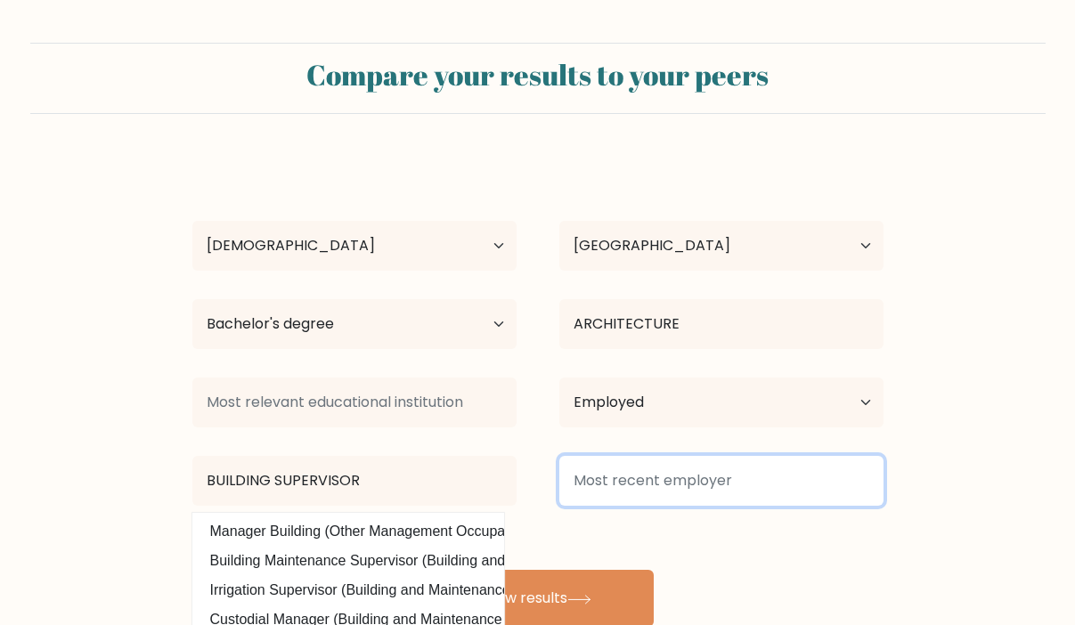
click at [611, 474] on input at bounding box center [721, 481] width 324 height 50
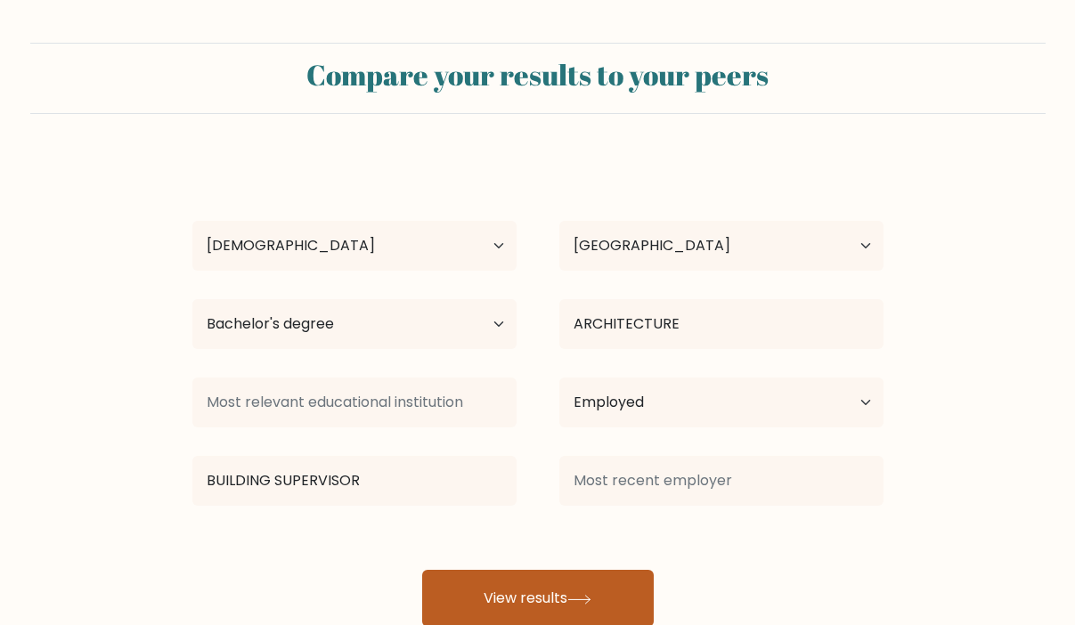
click at [566, 598] on button "View results" at bounding box center [538, 598] width 232 height 57
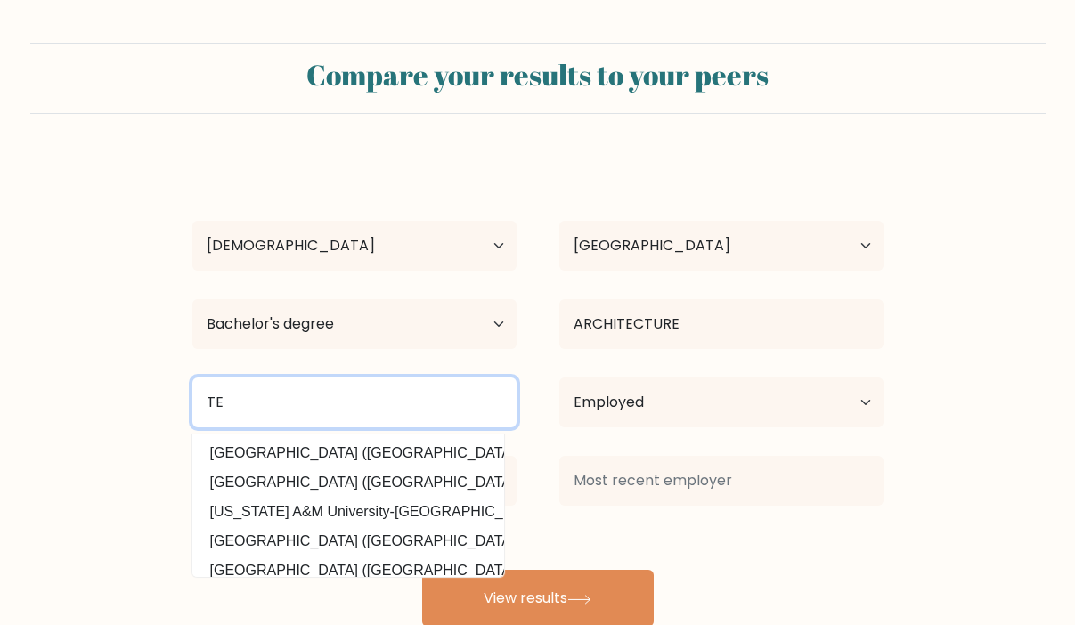
type input "T"
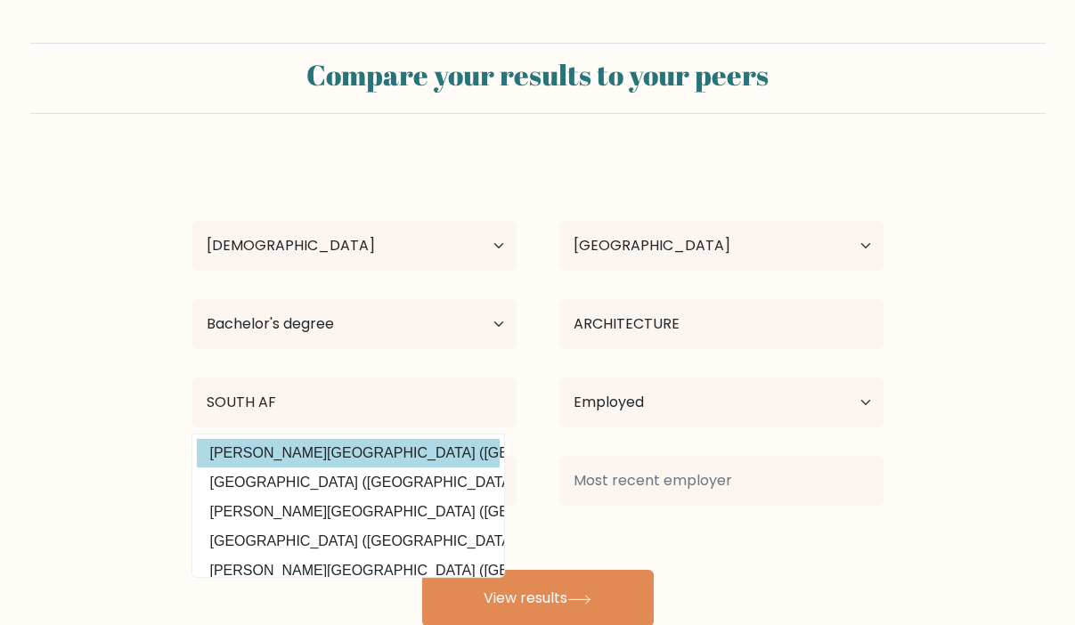
click at [357, 444] on div "GODSWILL BEKONGWUBEL Age Under 18 years old 18-24 years old 25-34 years old 35-…" at bounding box center [538, 392] width 713 height 470
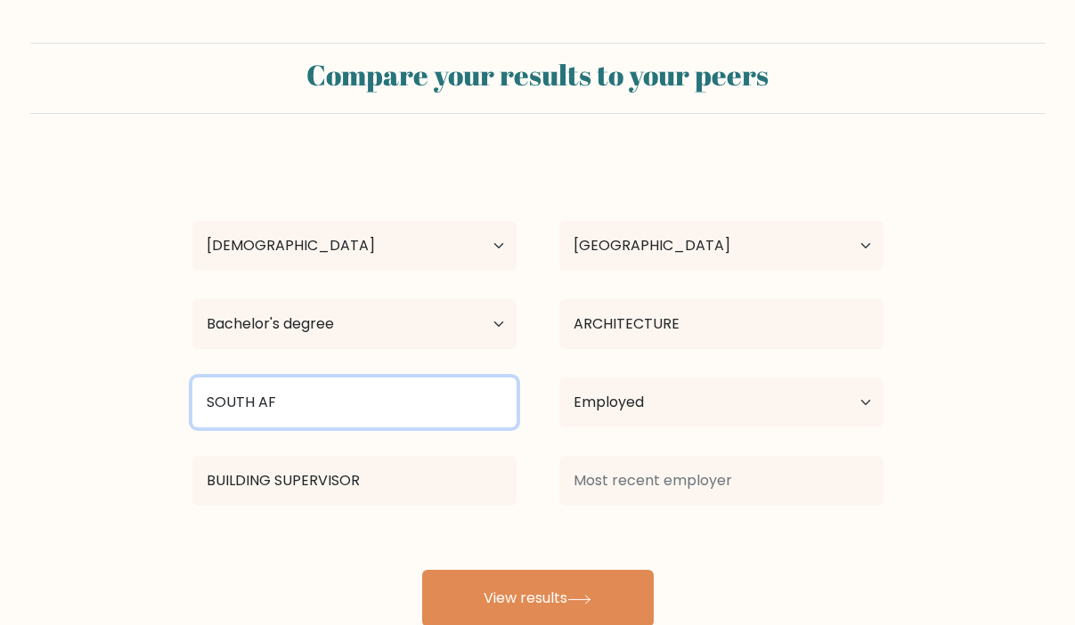
click at [278, 427] on input "SOUTH AF" at bounding box center [354, 403] width 324 height 50
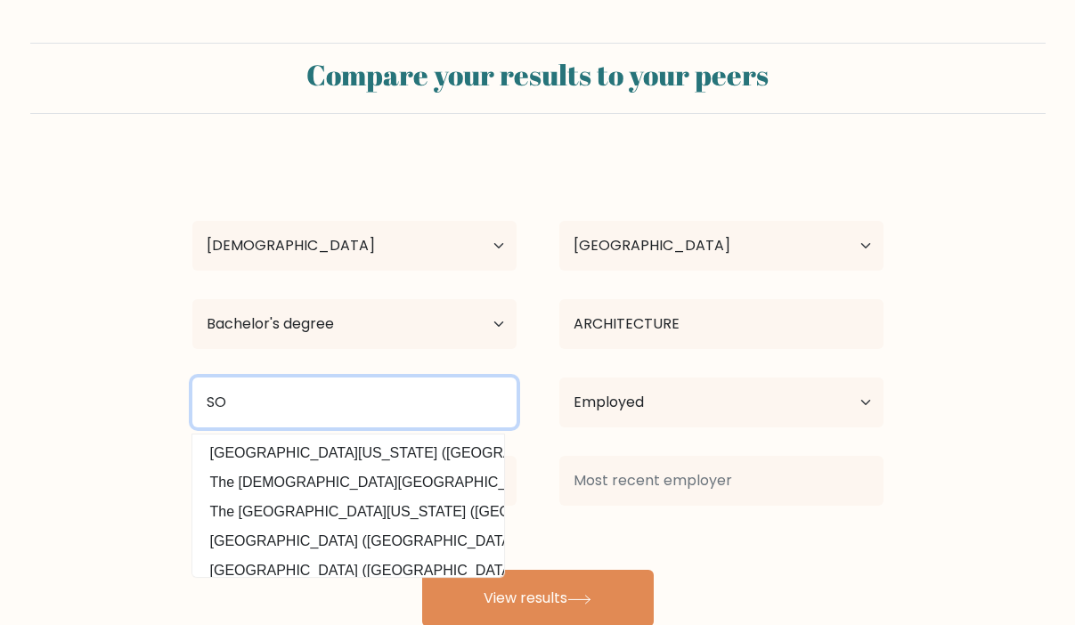
type input "S"
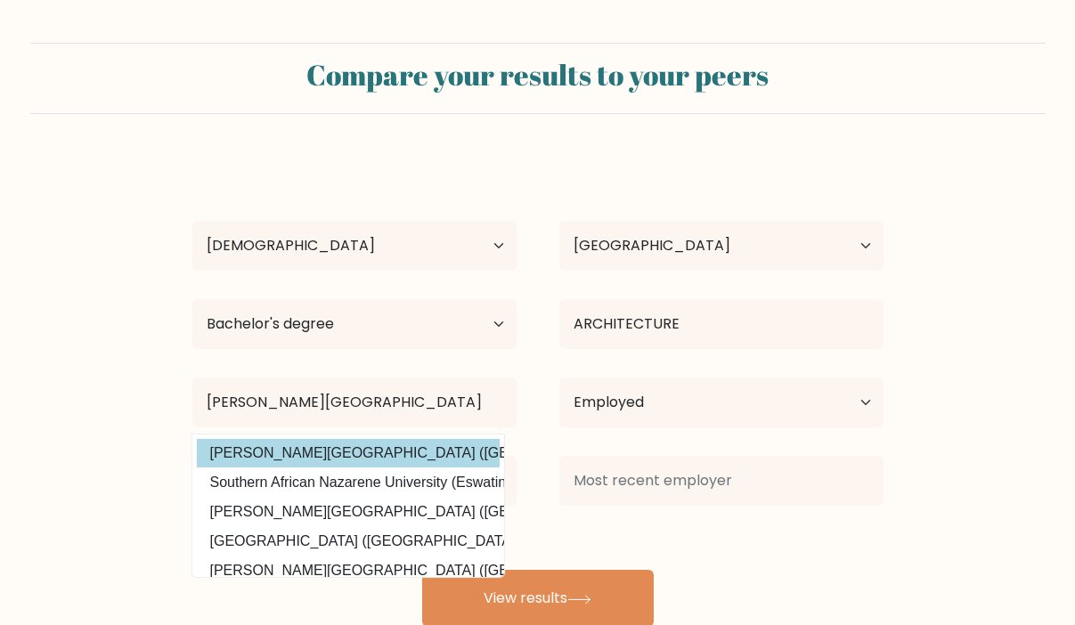
click at [383, 453] on option "Rhodes University (South Africa)" at bounding box center [348, 453] width 303 height 29
type input "[PERSON_NAME][GEOGRAPHIC_DATA]"
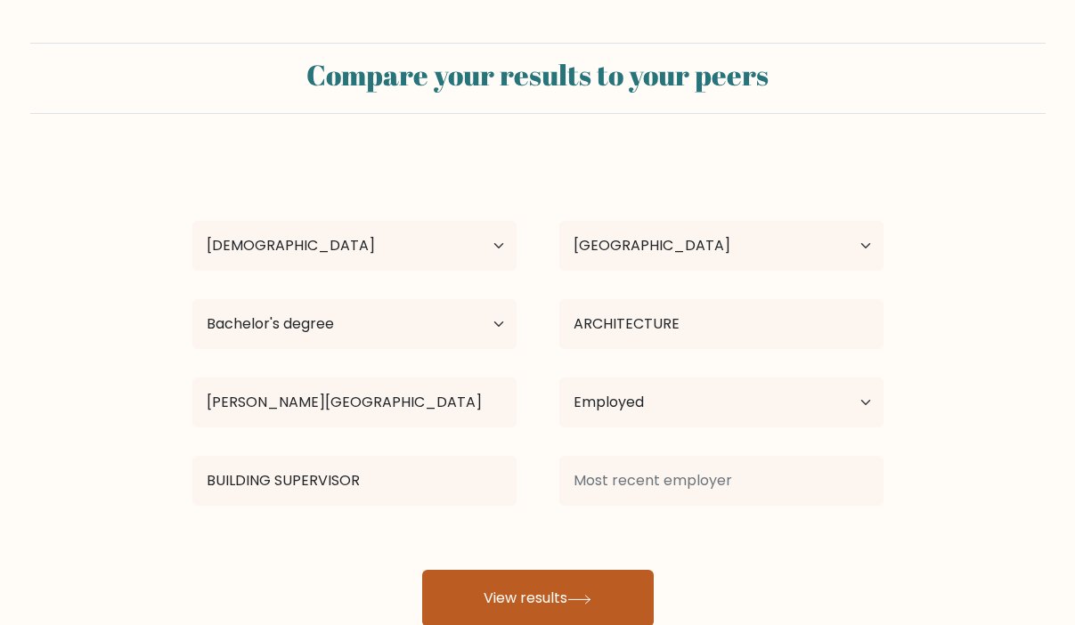
click at [567, 605] on button "View results" at bounding box center [538, 598] width 232 height 57
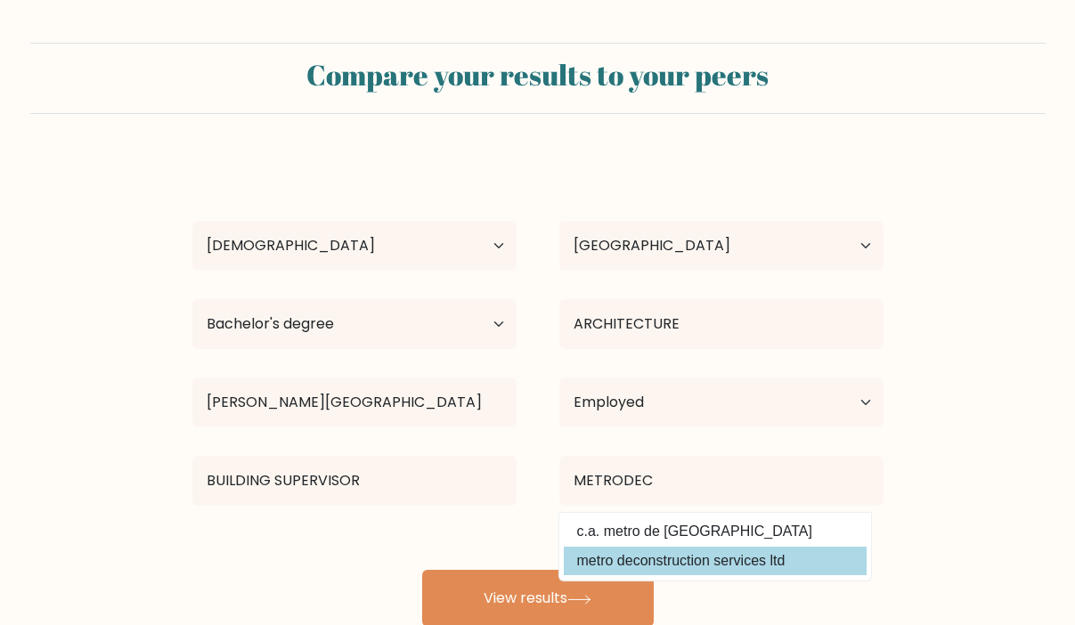
click at [594, 565] on option "metro deconstruction services ltd" at bounding box center [715, 561] width 303 height 29
type input "metro deconstruction services ltd"
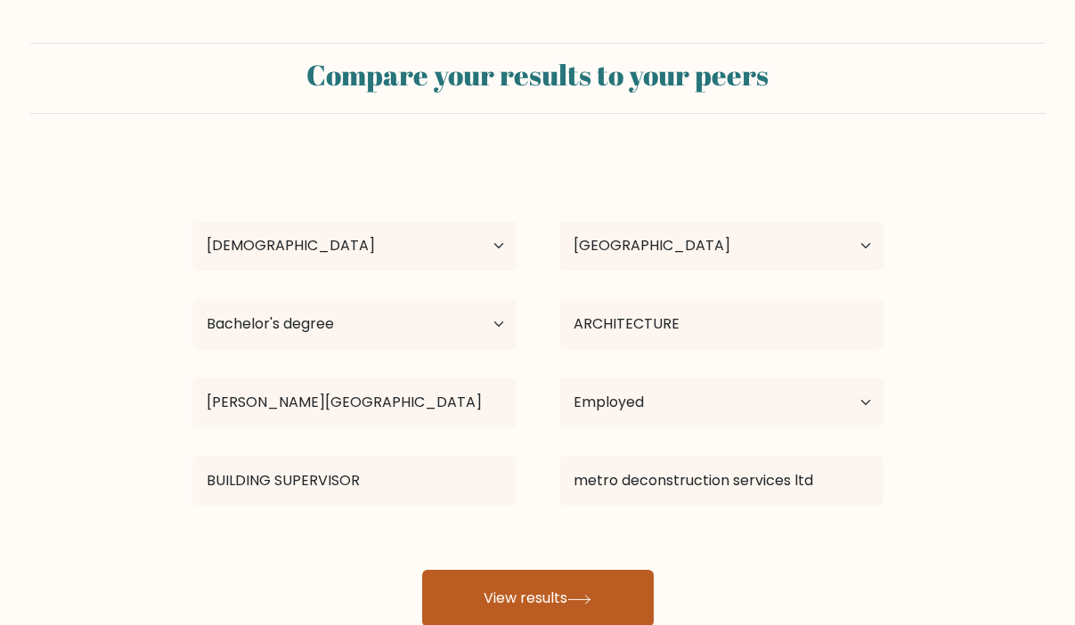
click at [565, 600] on button "View results" at bounding box center [538, 598] width 232 height 57
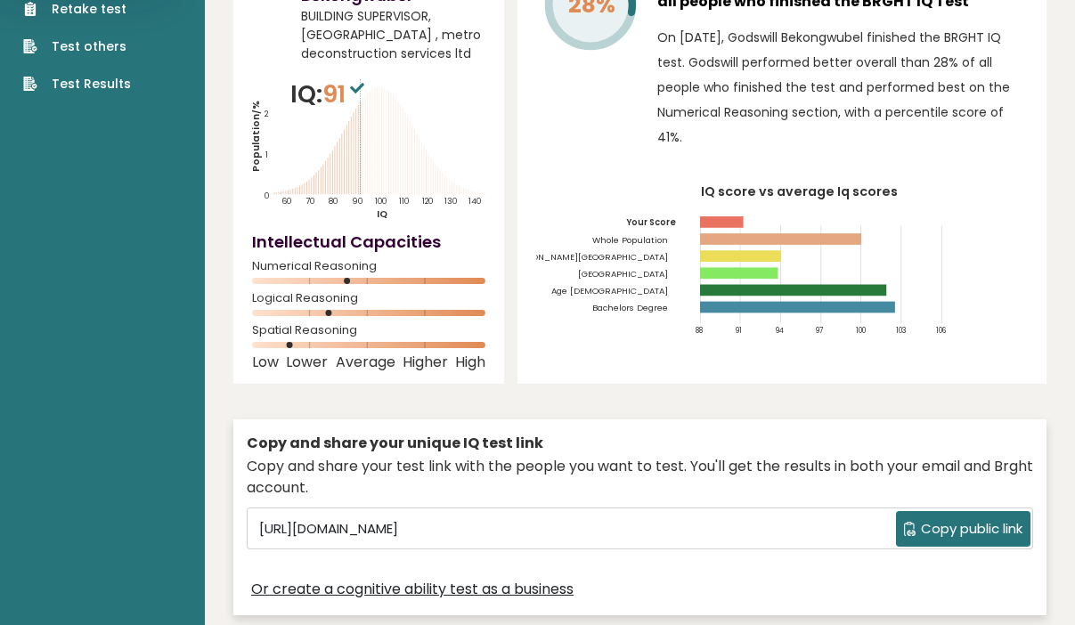
scroll to position [172, 0]
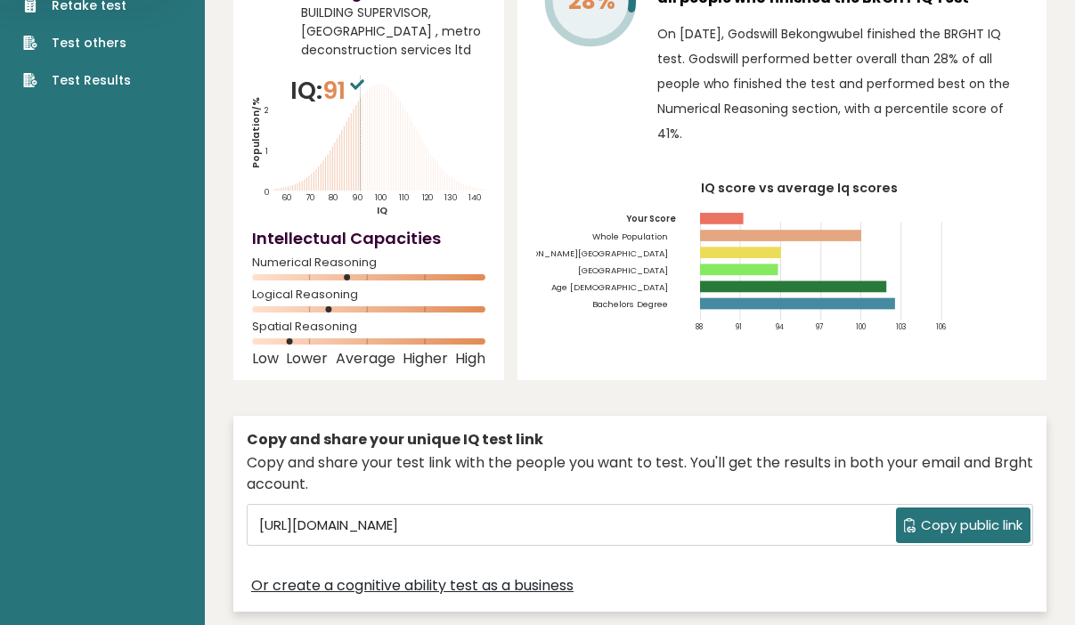
click at [921, 516] on span "Copy public link" at bounding box center [972, 526] width 102 height 20
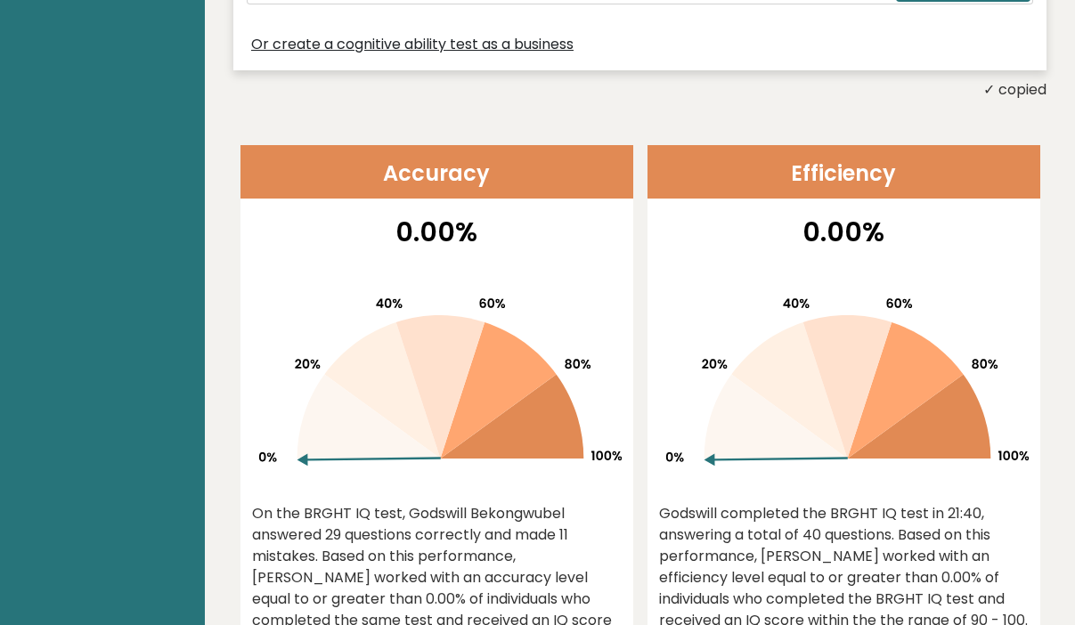
scroll to position [721, 0]
